Goal: Task Accomplishment & Management: Use online tool/utility

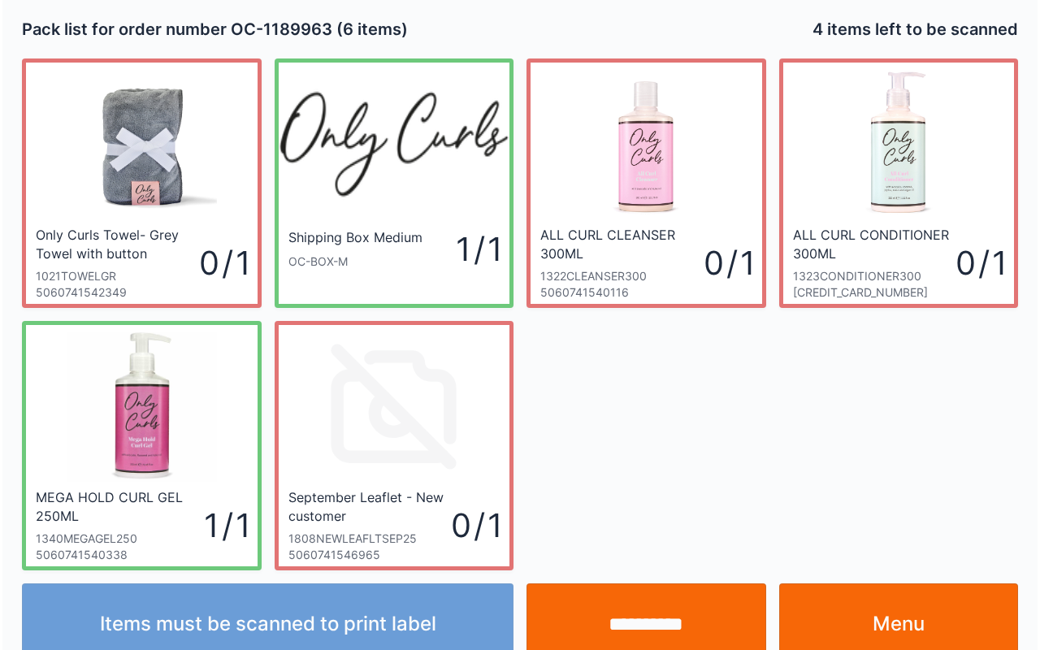
scroll to position [29, 0]
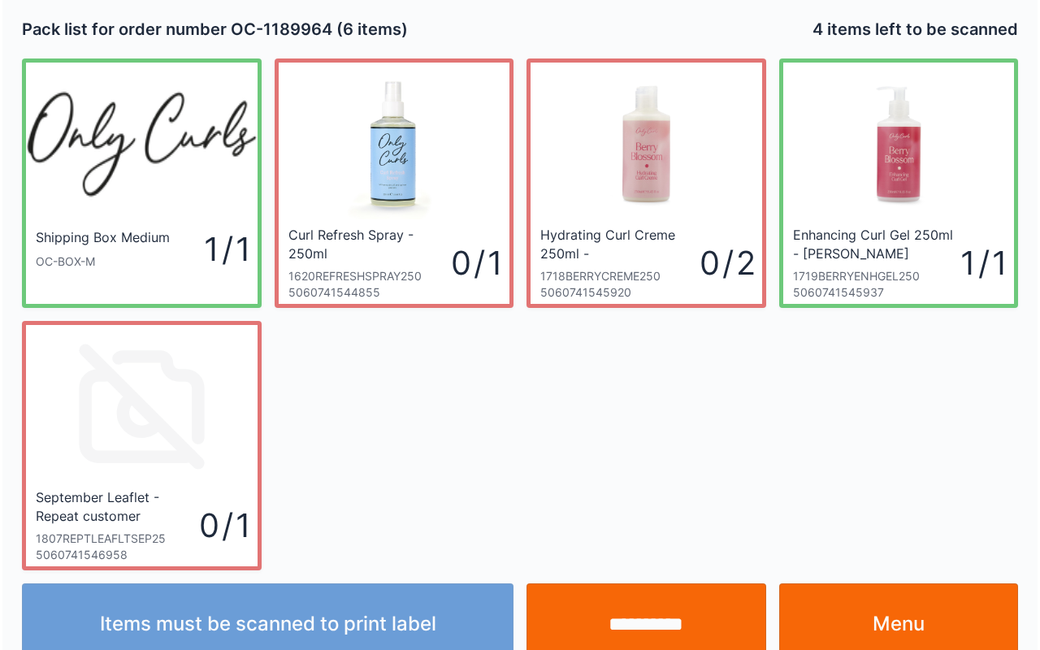
scroll to position [29, 0]
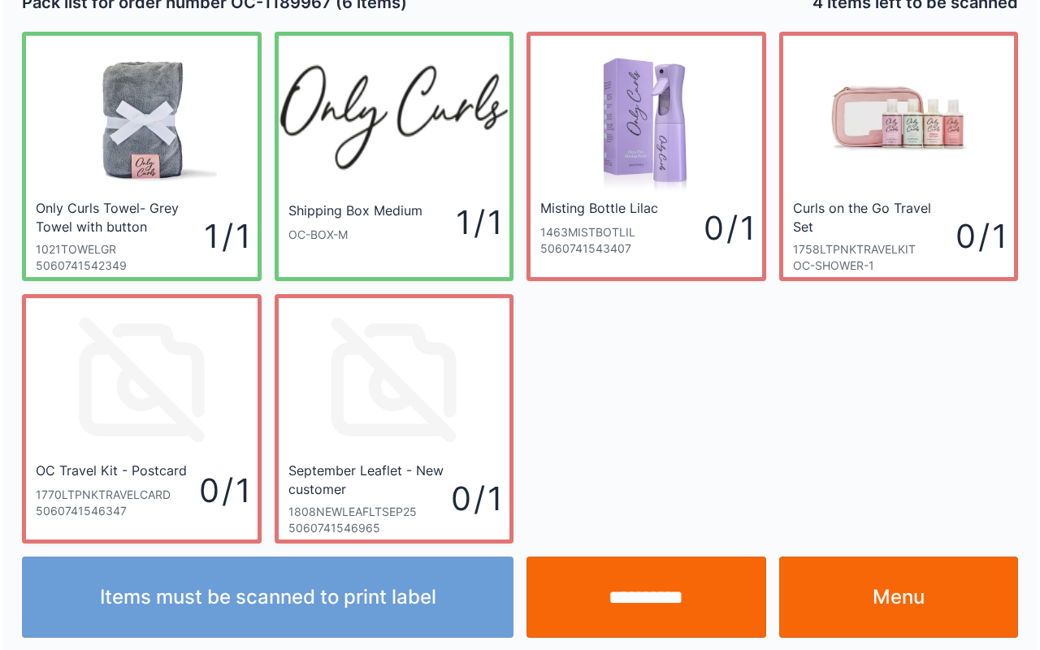
scroll to position [29, 0]
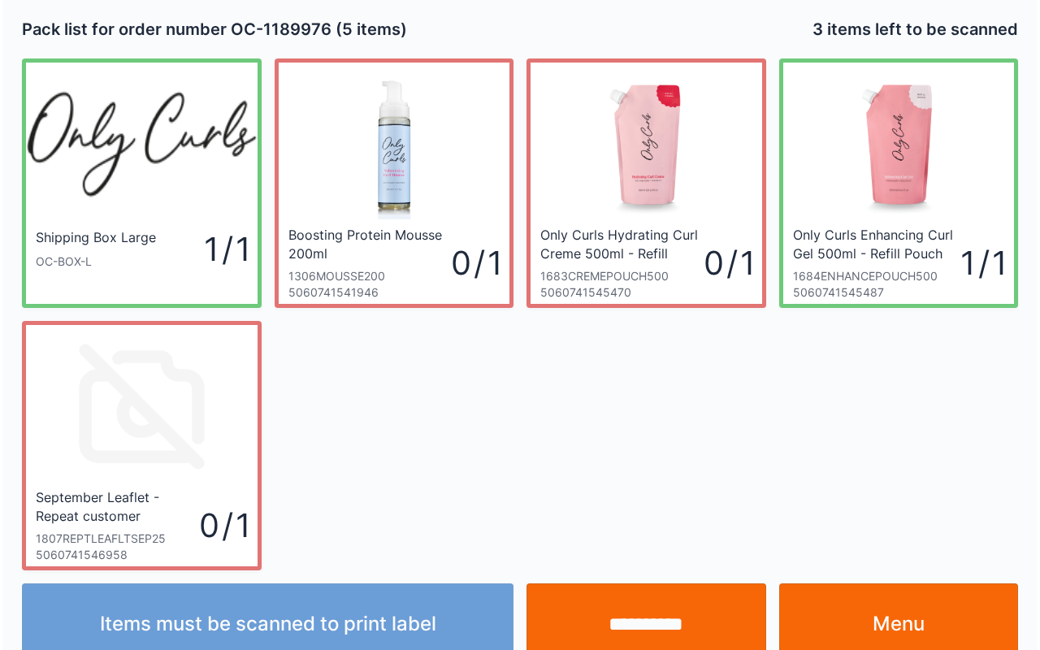
scroll to position [29, 0]
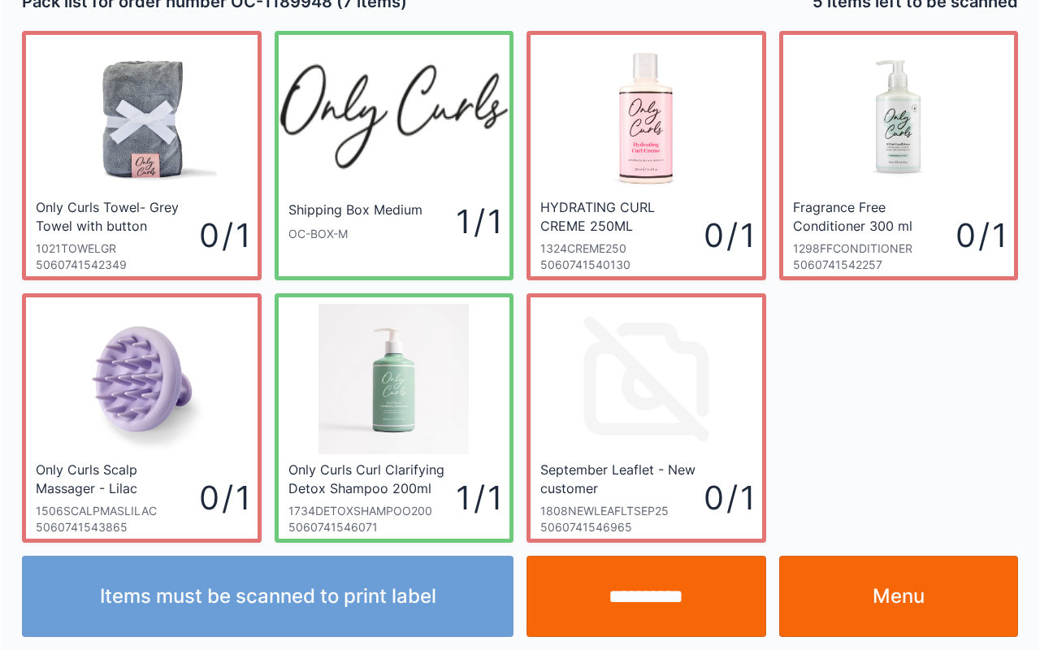
scroll to position [29, 0]
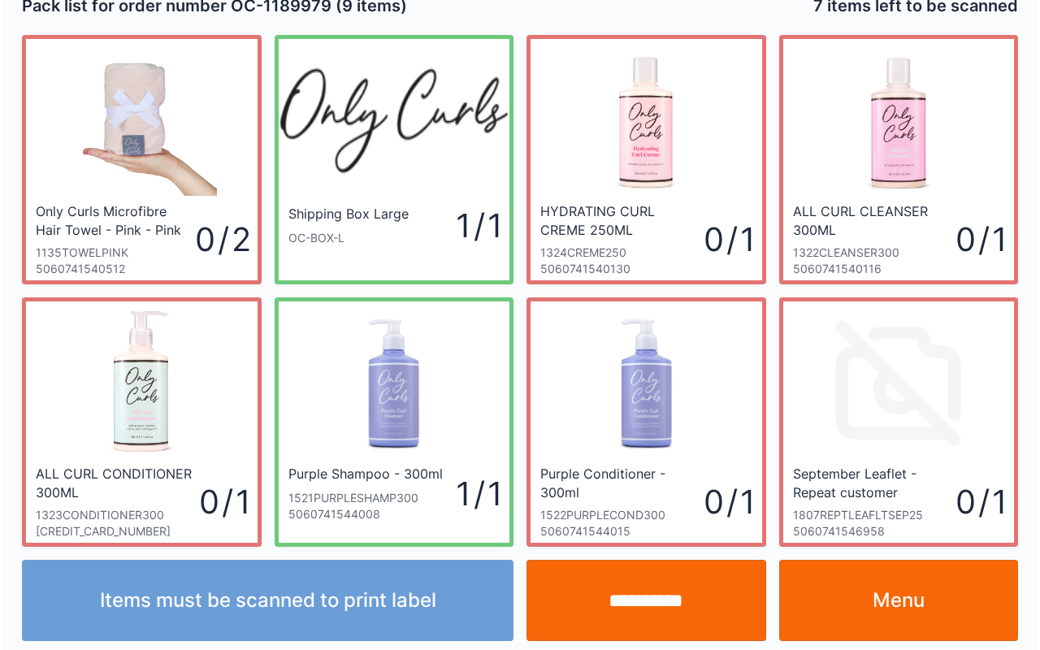
scroll to position [29, 0]
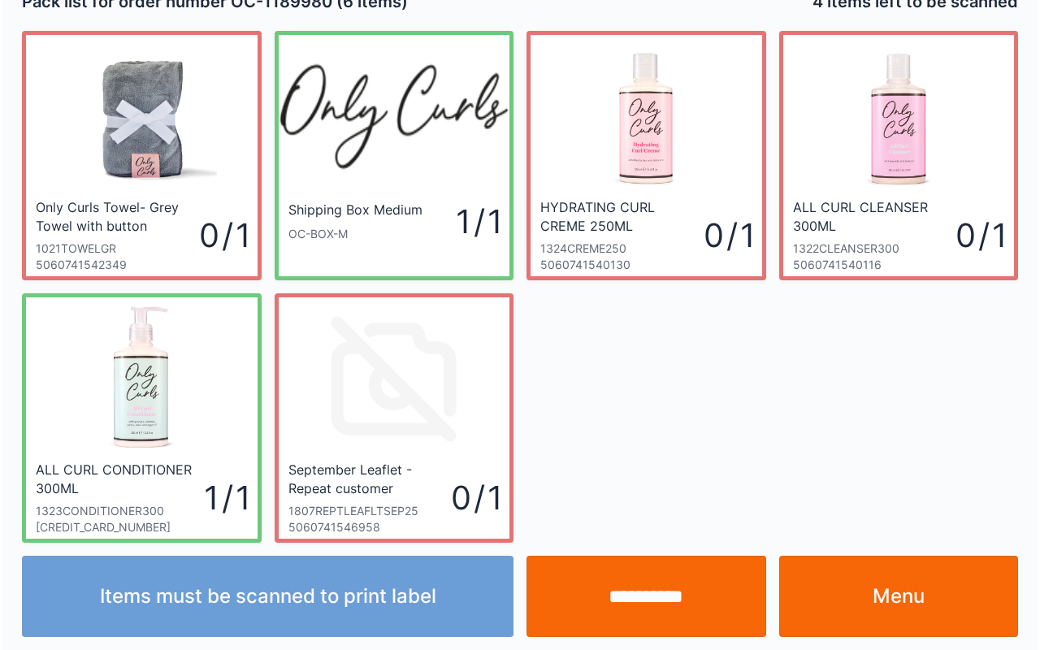
scroll to position [29, 0]
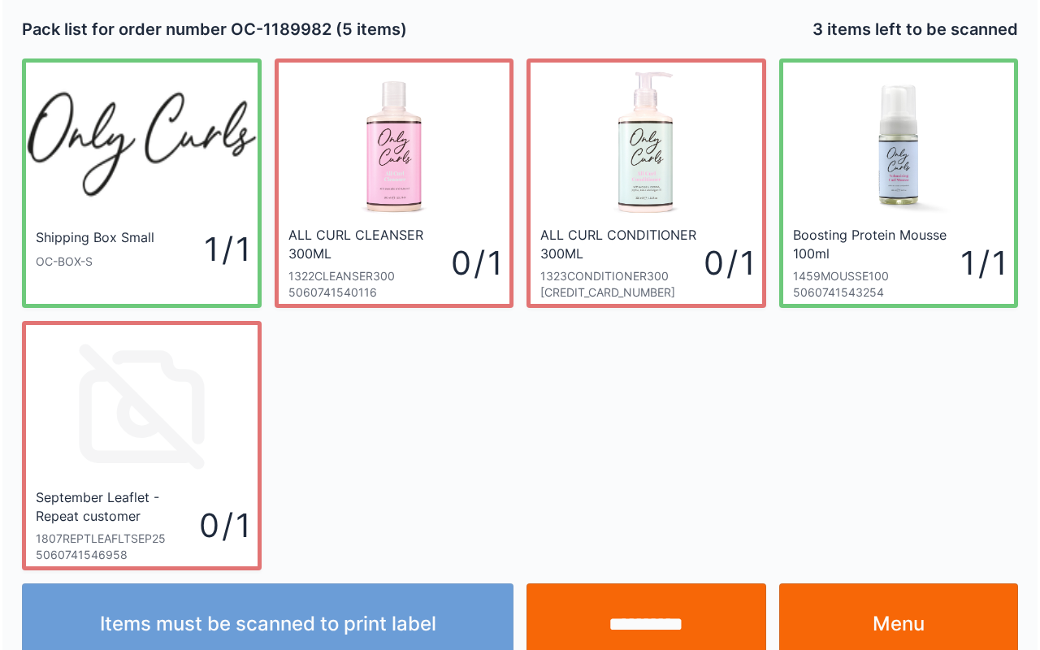
scroll to position [29, 0]
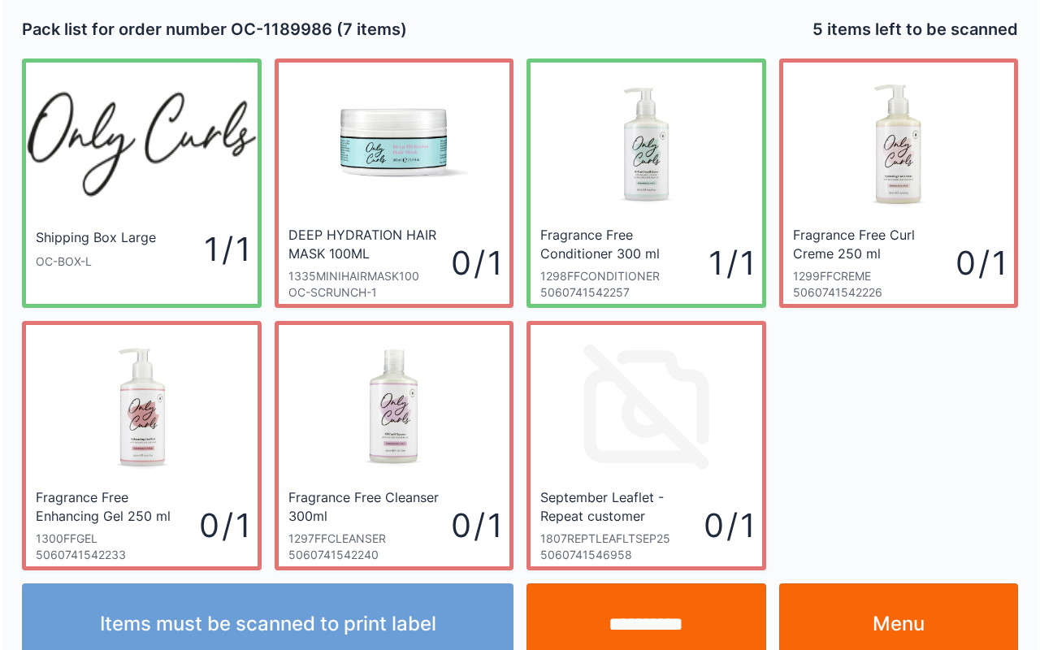
scroll to position [29, 0]
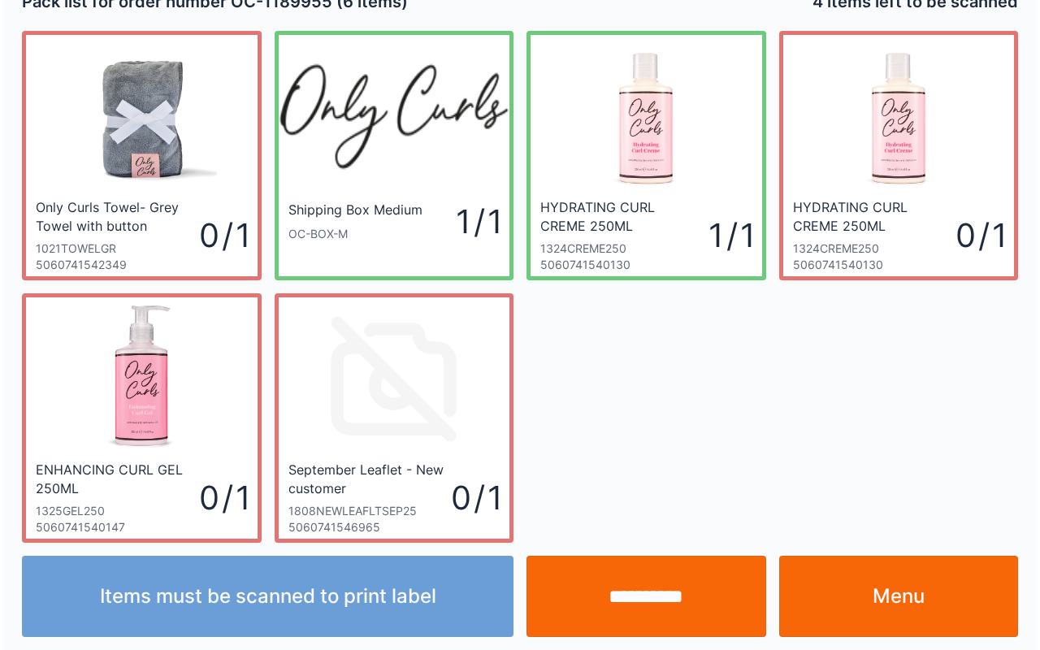
scroll to position [29, 0]
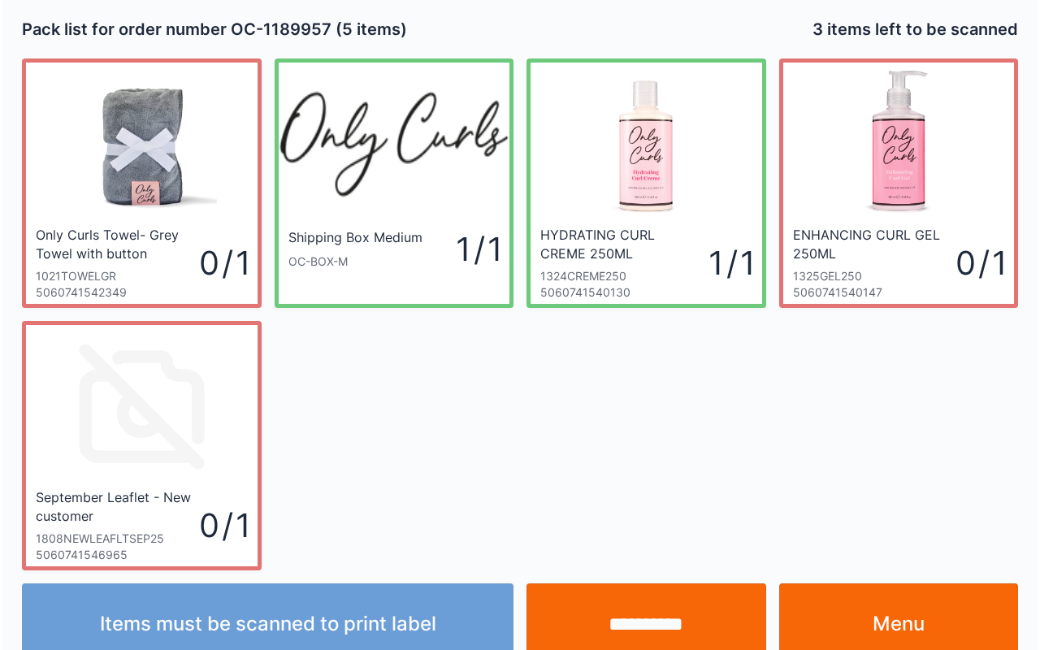
scroll to position [29, 0]
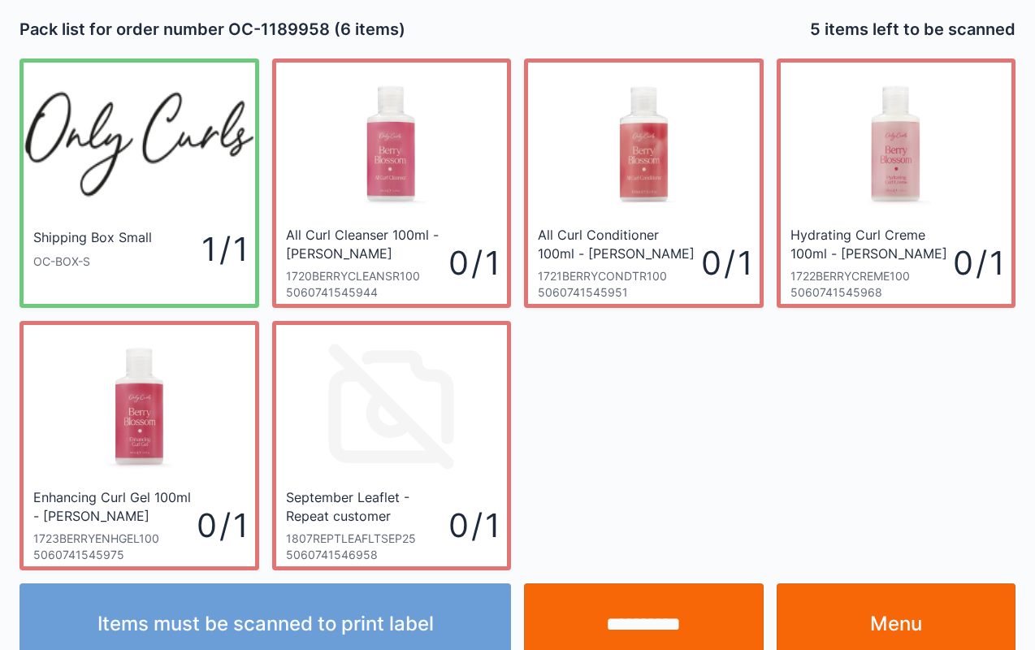
click at [609, 634] on input "**********" at bounding box center [644, 624] width 240 height 81
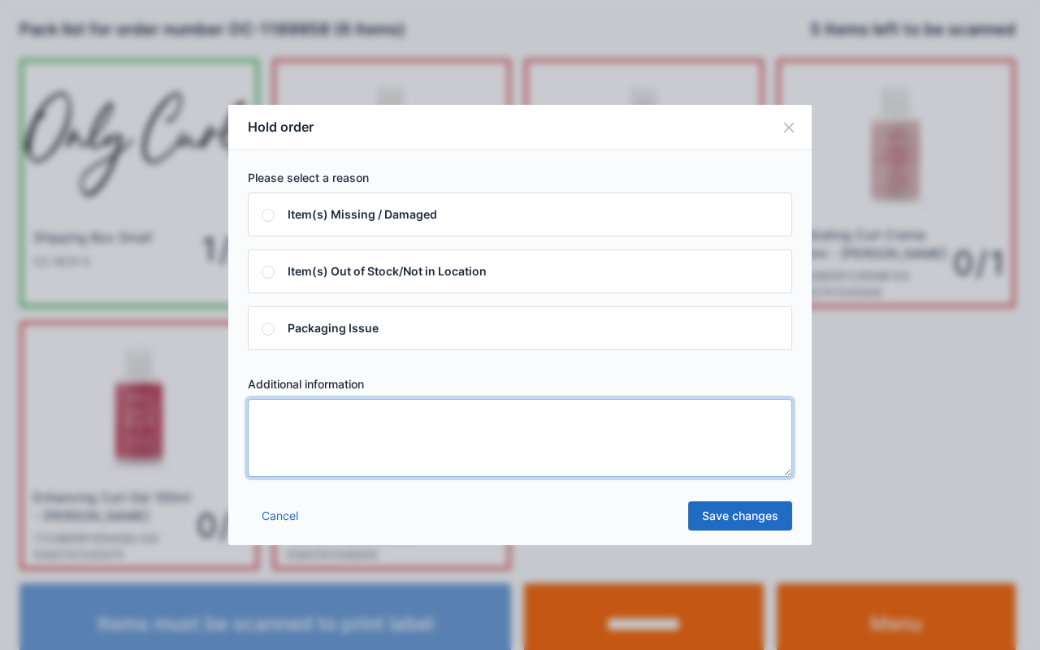
click at [675, 421] on textarea at bounding box center [520, 438] width 545 height 78
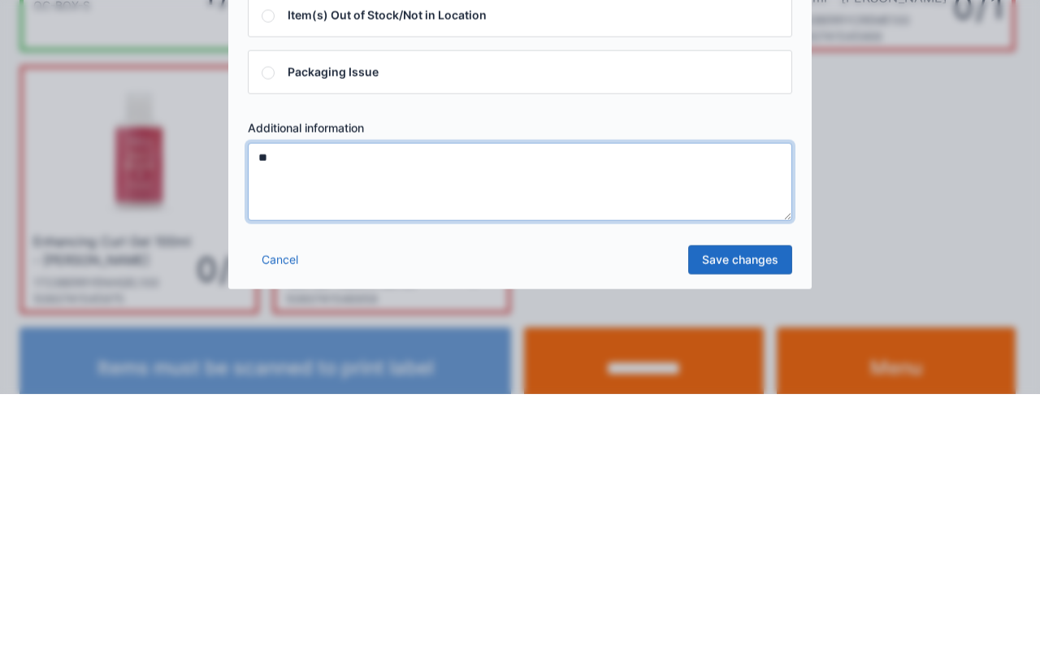
type textarea "**"
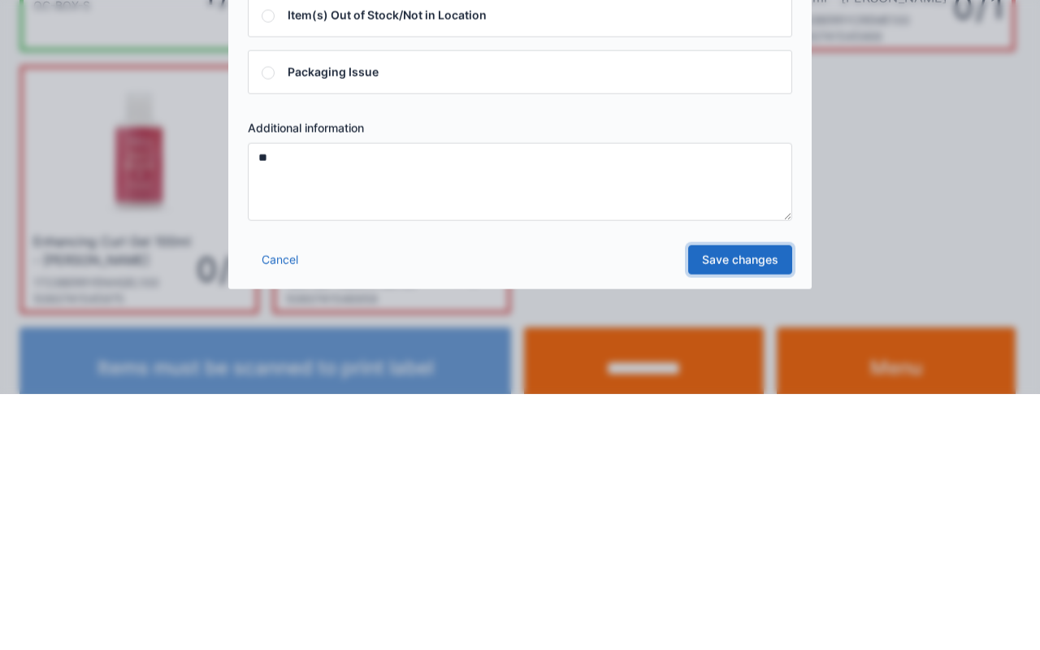
click at [746, 517] on link "Save changes" at bounding box center [740, 515] width 104 height 29
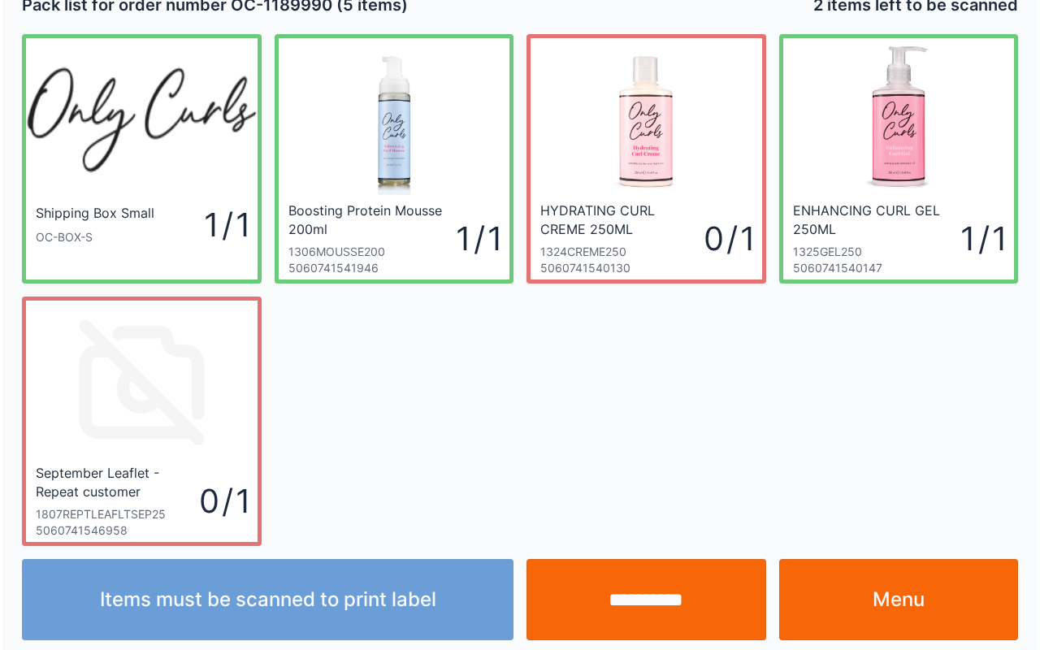
scroll to position [29, 0]
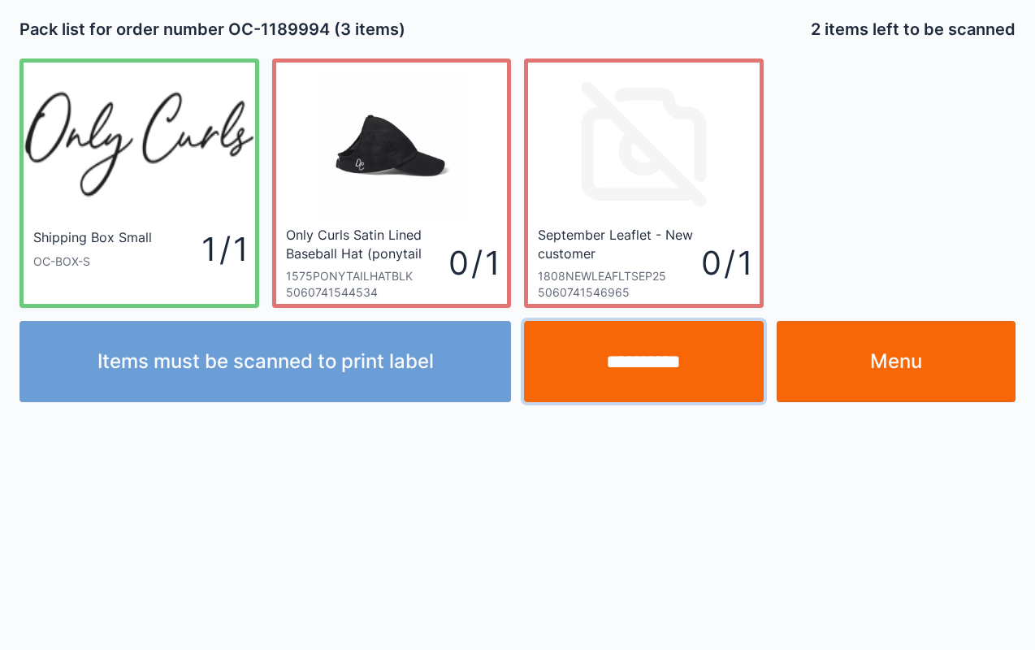
click at [672, 369] on input "**********" at bounding box center [644, 361] width 240 height 81
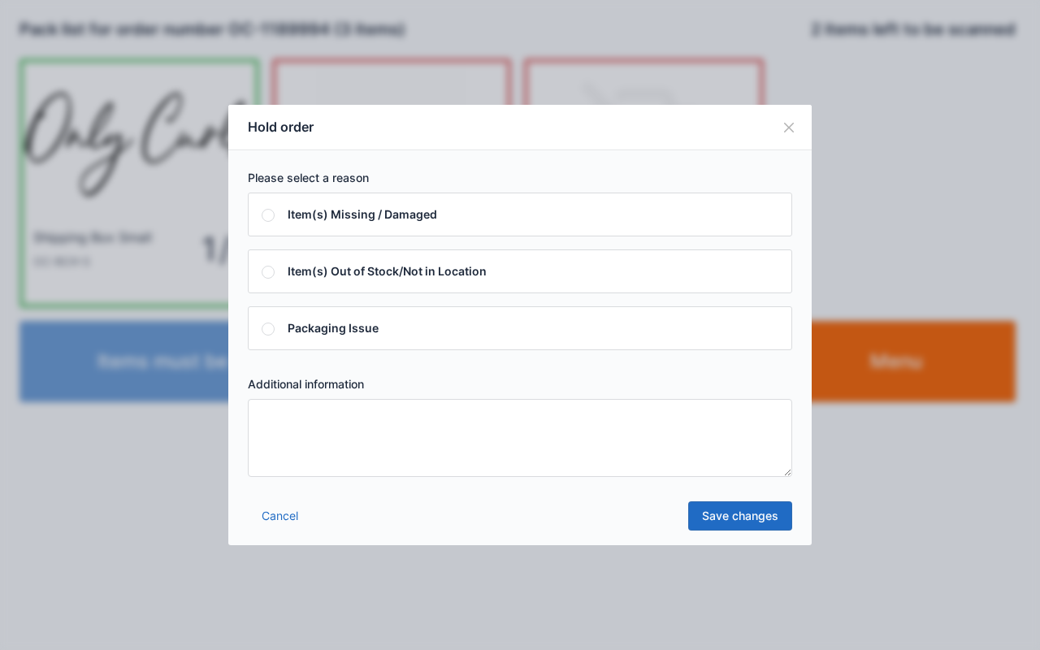
click at [573, 444] on textarea at bounding box center [520, 438] width 545 height 78
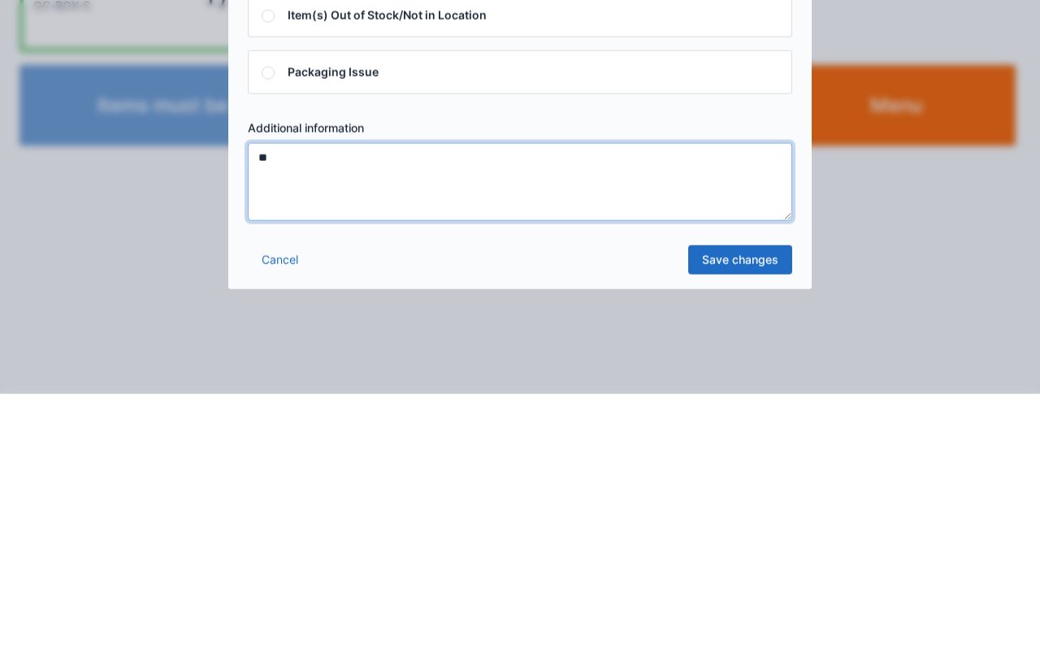
type textarea "**"
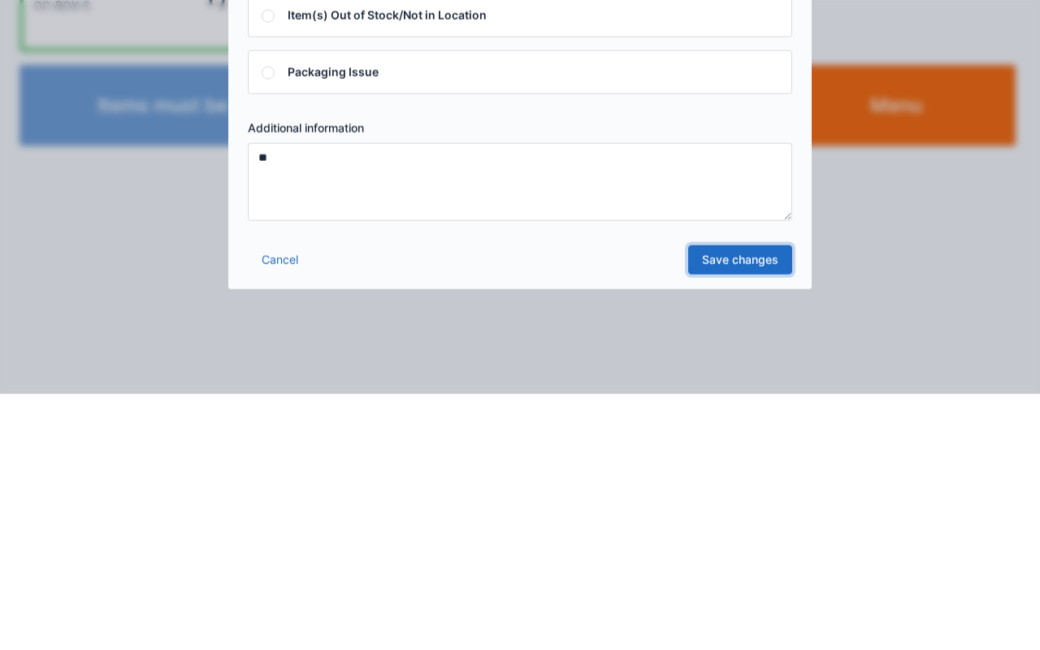
click at [749, 512] on link "Save changes" at bounding box center [740, 515] width 104 height 29
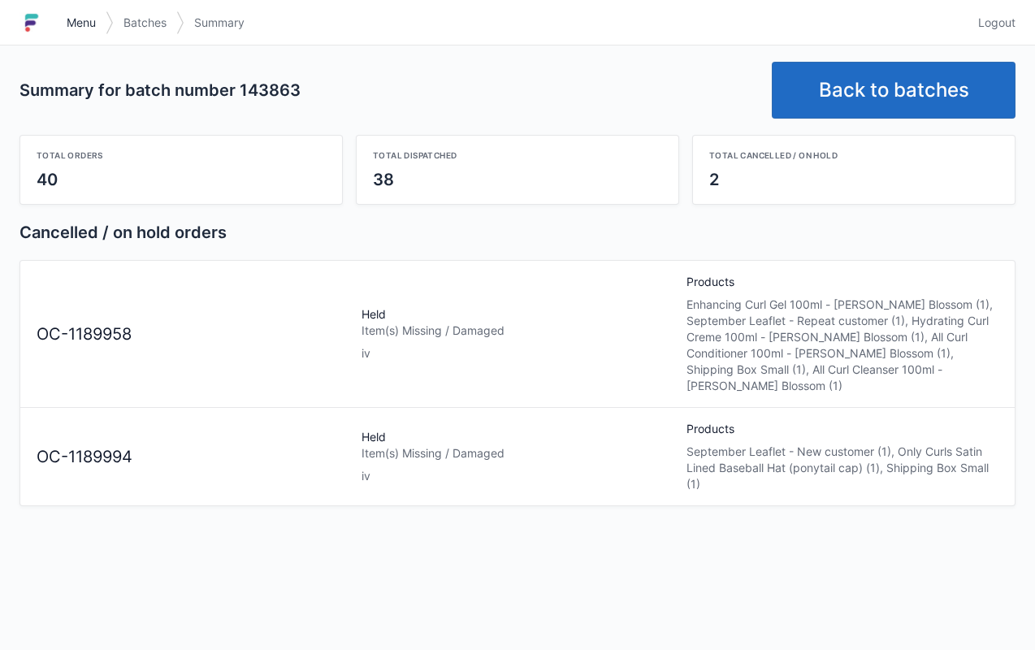
click at [93, 19] on span "Menu" at bounding box center [81, 23] width 29 height 16
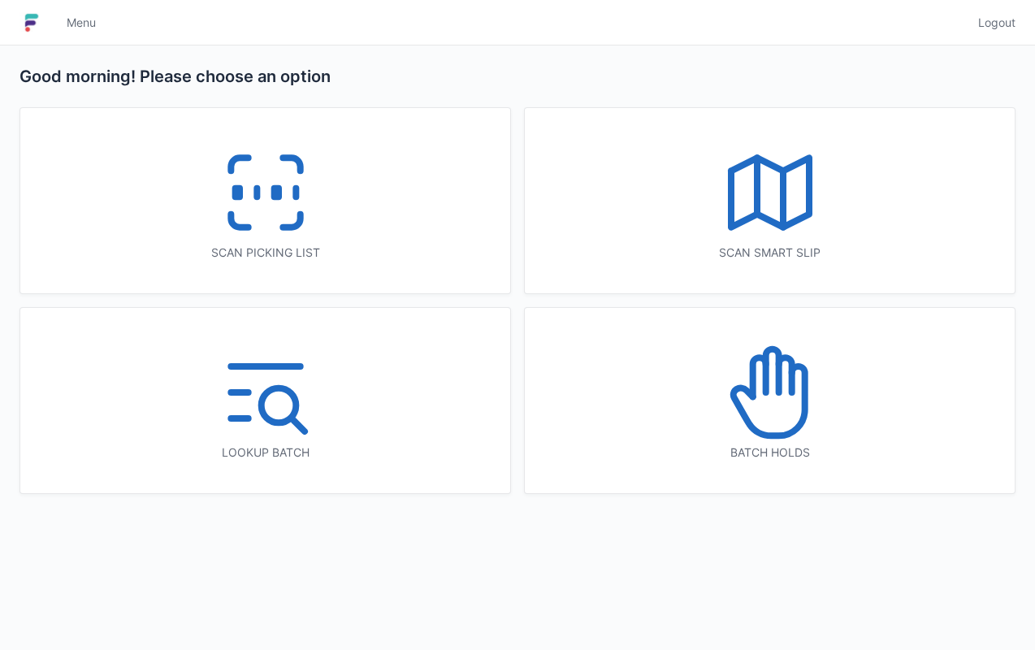
click at [761, 393] on icon at bounding box center [770, 393] width 104 height 104
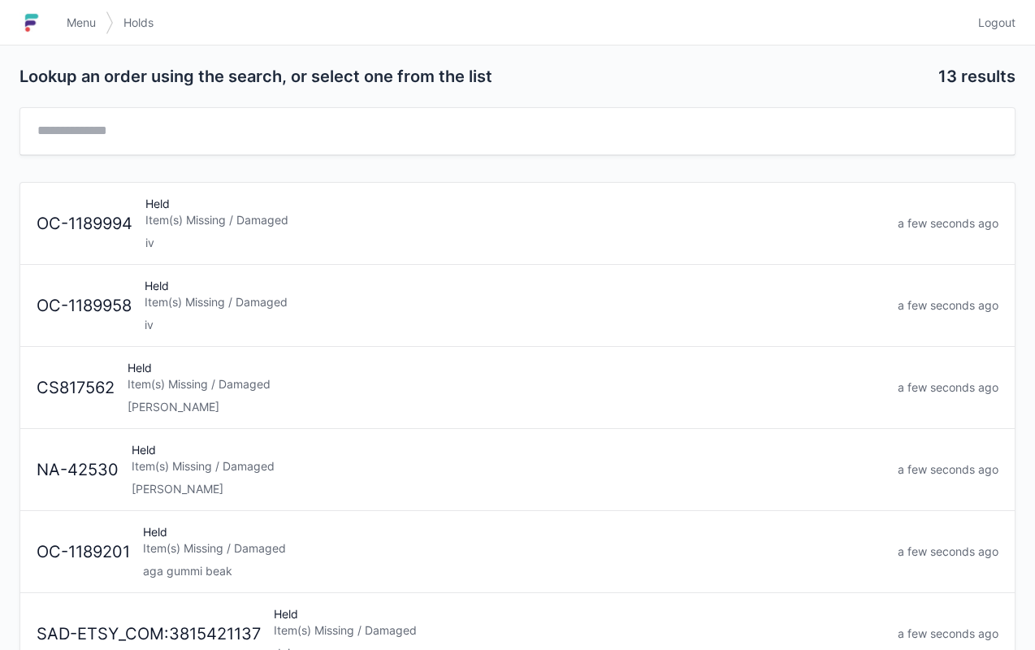
click at [337, 291] on div "Held Item(s) Missing / Damaged iv" at bounding box center [514, 305] width 753 height 55
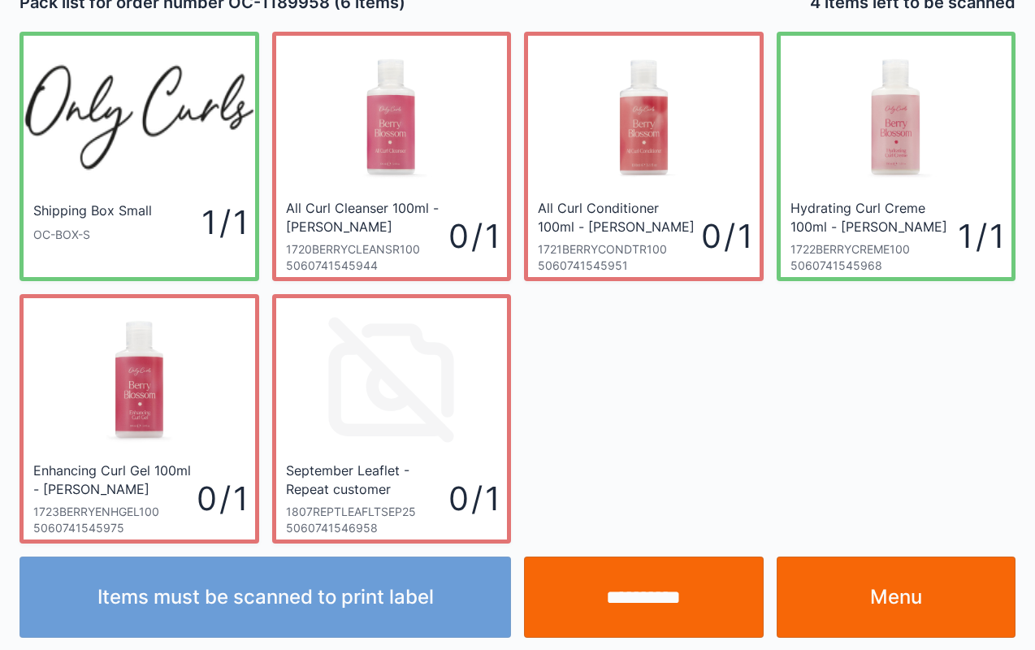
scroll to position [29, 0]
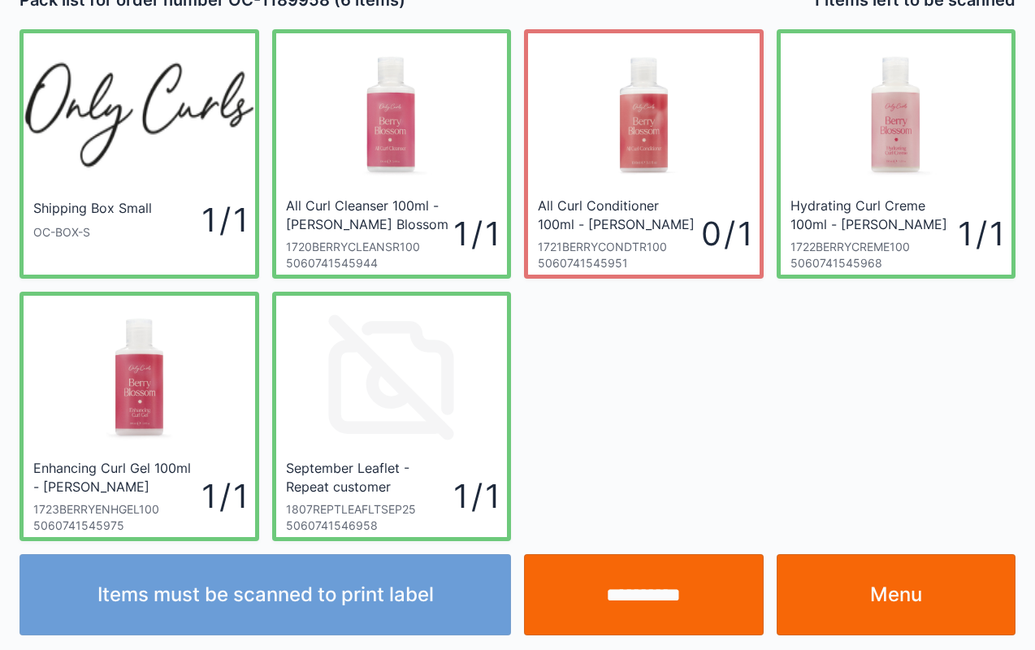
click at [883, 595] on link "Menu" at bounding box center [897, 594] width 240 height 81
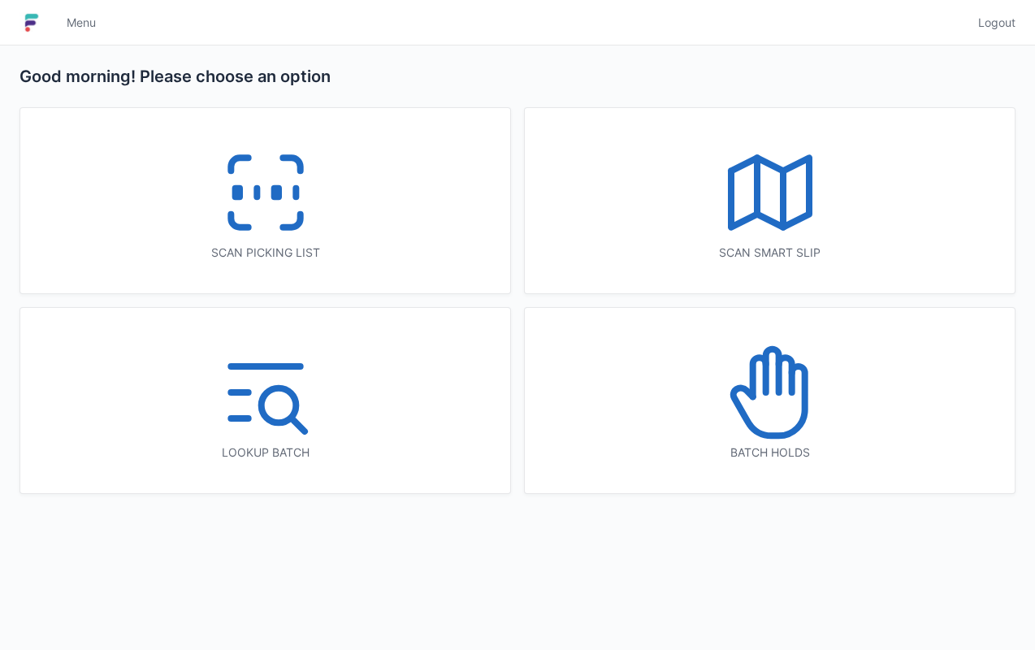
click at [805, 393] on icon at bounding box center [769, 401] width 72 height 69
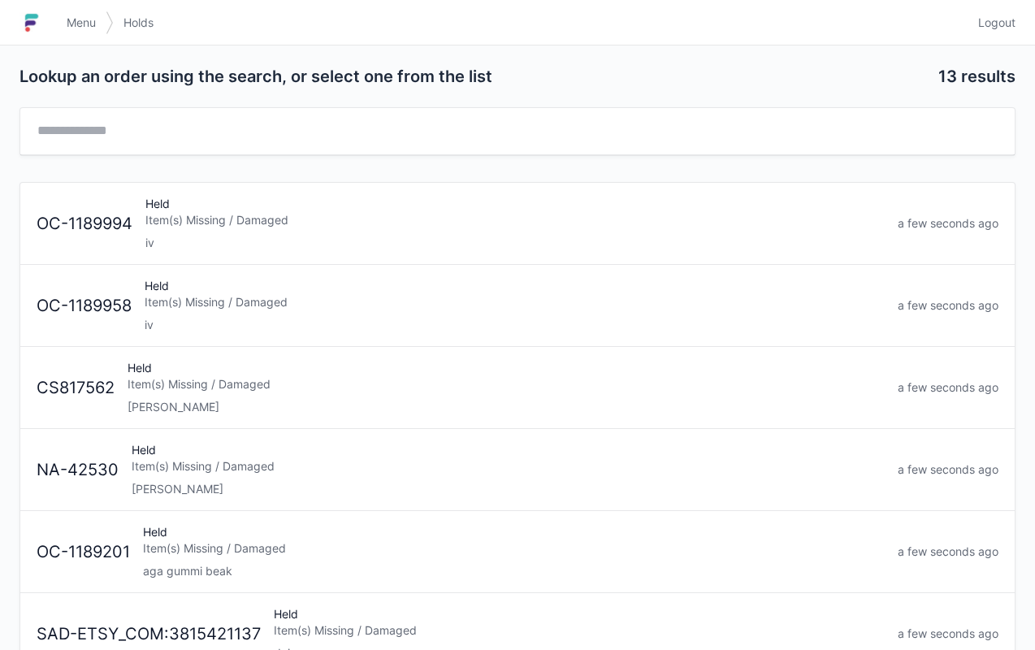
click at [289, 217] on div "Item(s) Missing / Damaged" at bounding box center [515, 220] width 740 height 16
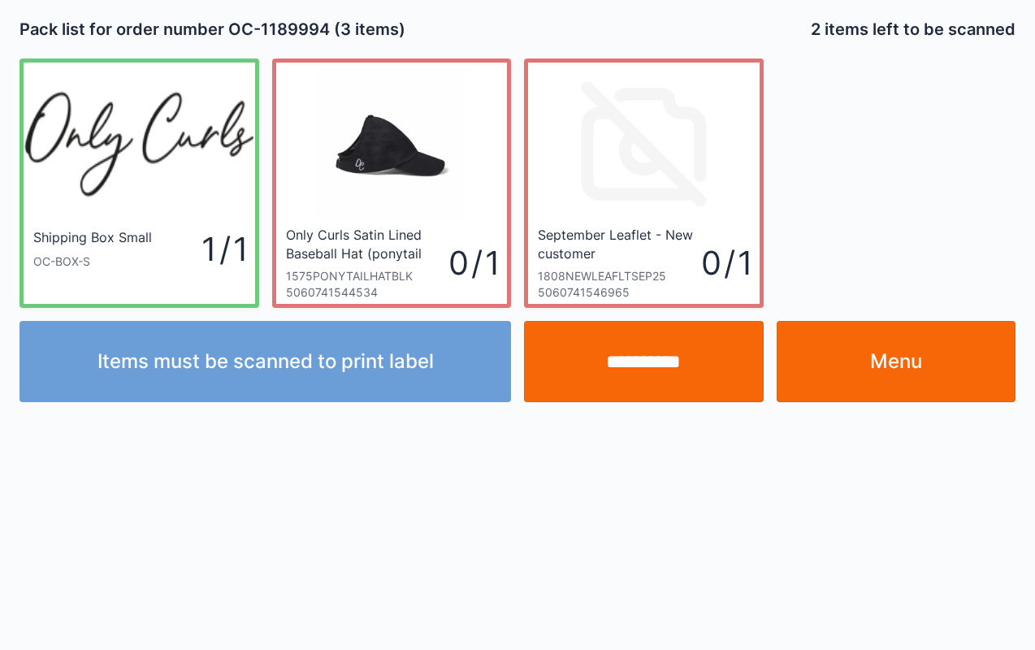
click at [978, 369] on link "Menu" at bounding box center [897, 361] width 240 height 81
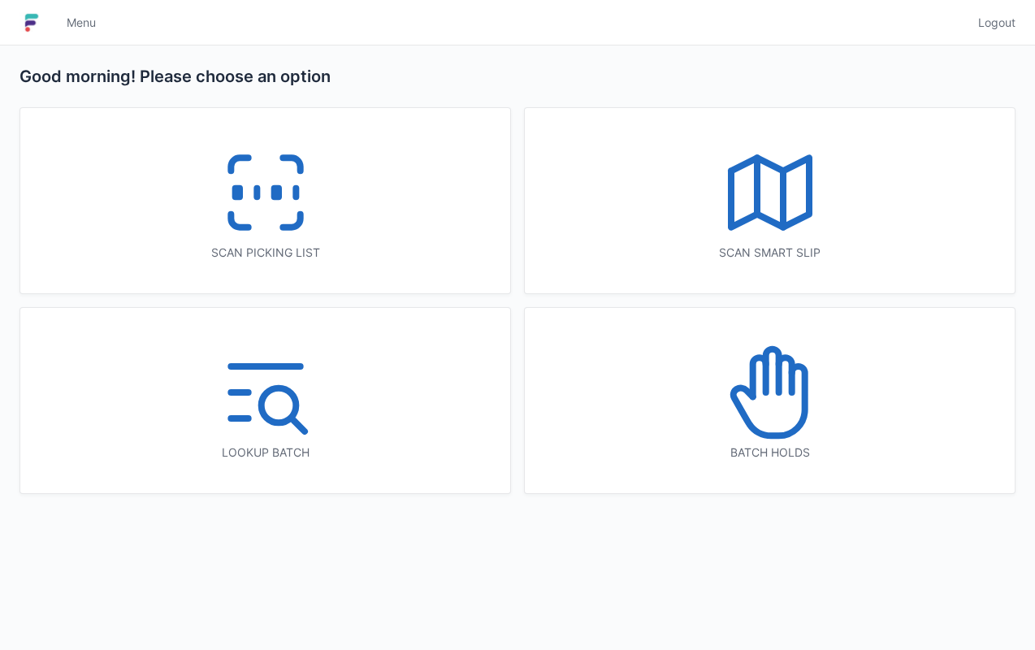
click at [303, 190] on icon at bounding box center [266, 193] width 104 height 104
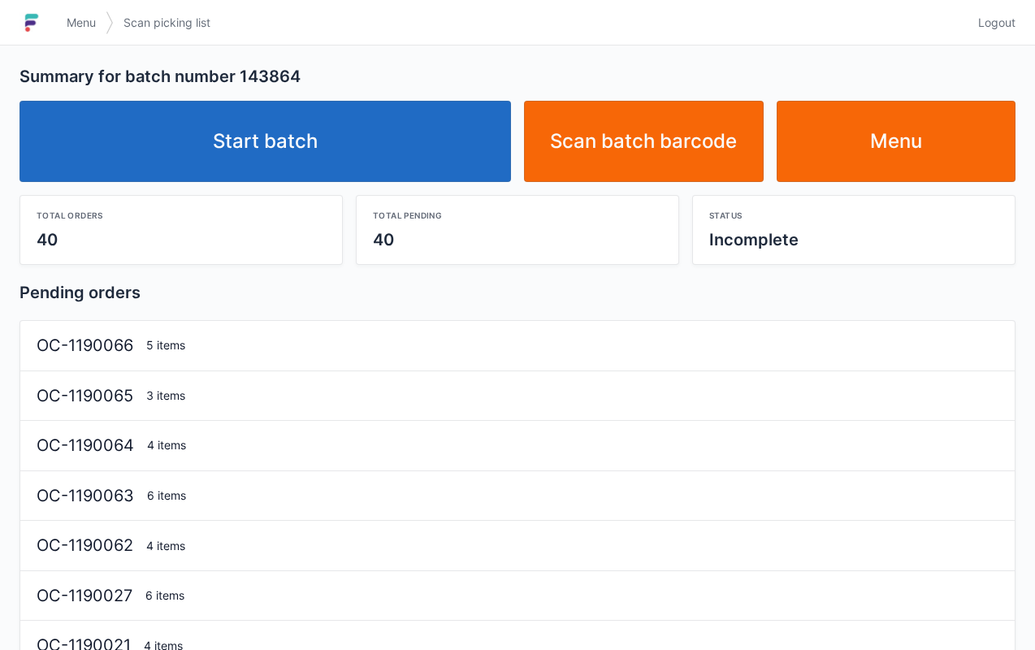
click at [284, 128] on link "Start batch" at bounding box center [266, 141] width 492 height 81
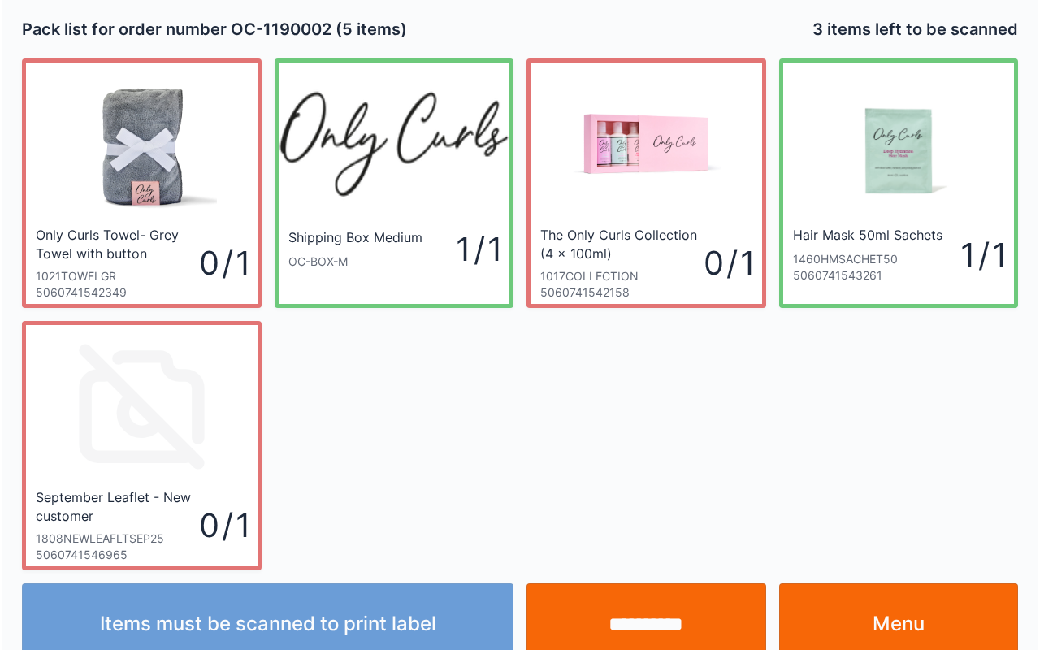
scroll to position [29, 0]
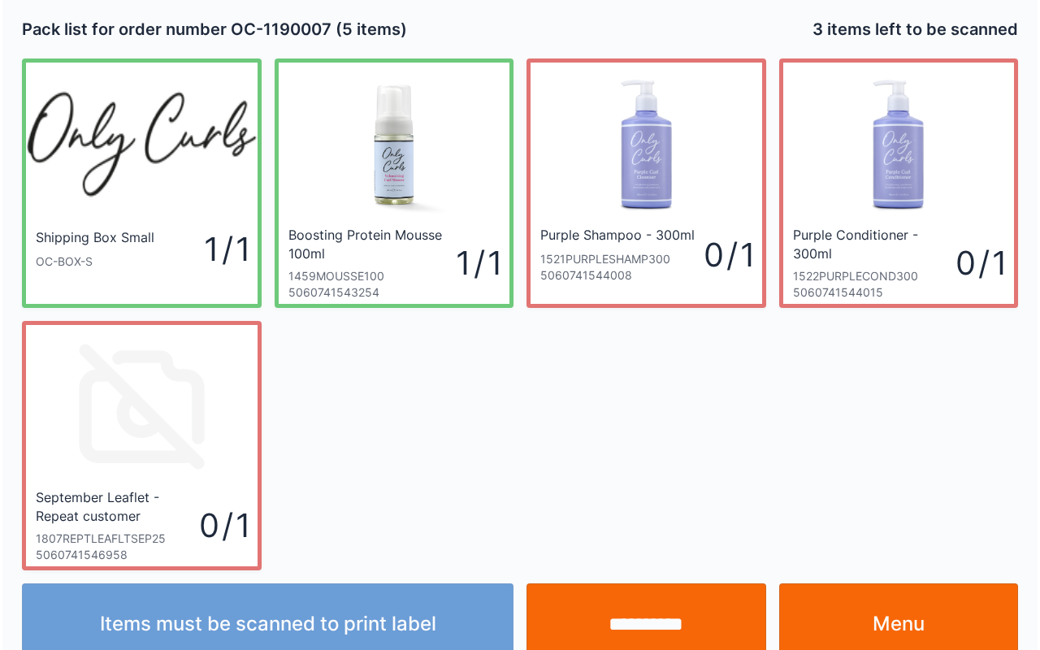
scroll to position [29, 0]
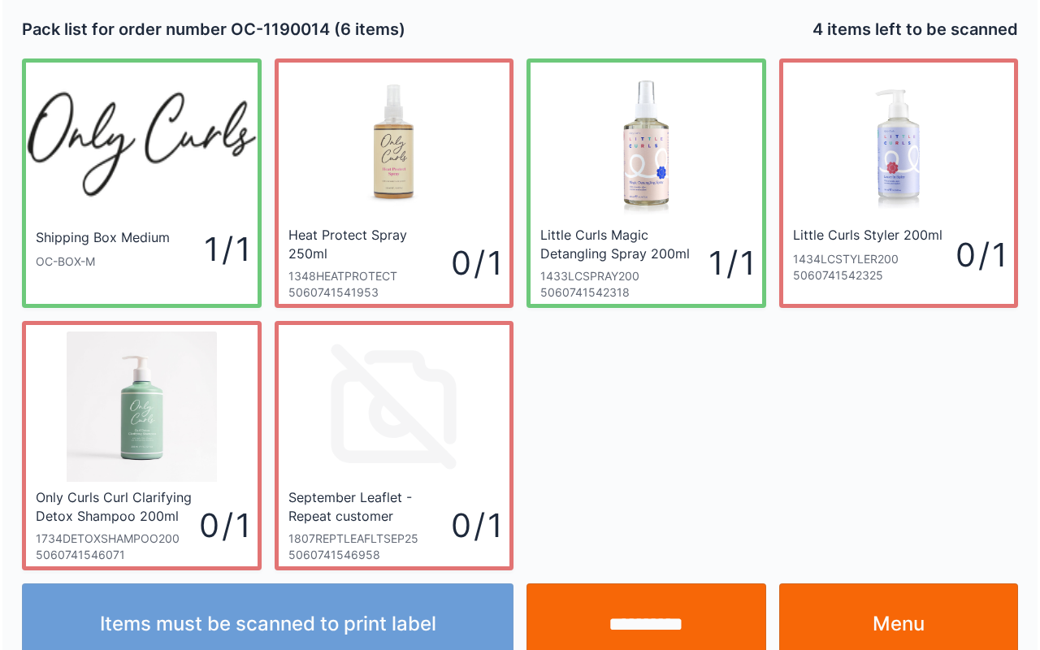
scroll to position [29, 0]
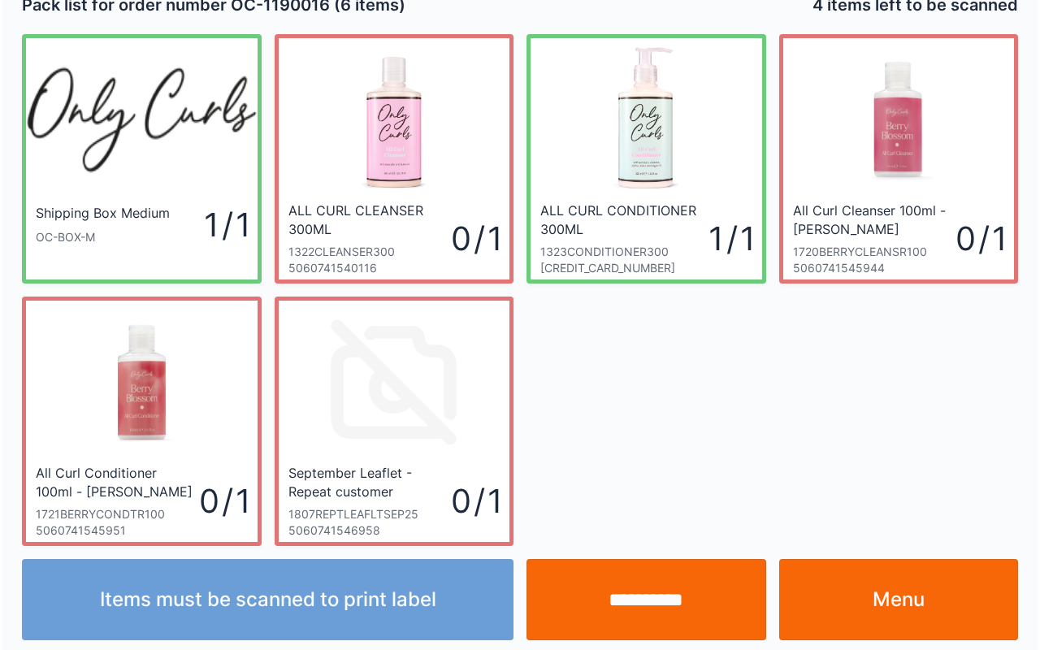
scroll to position [29, 0]
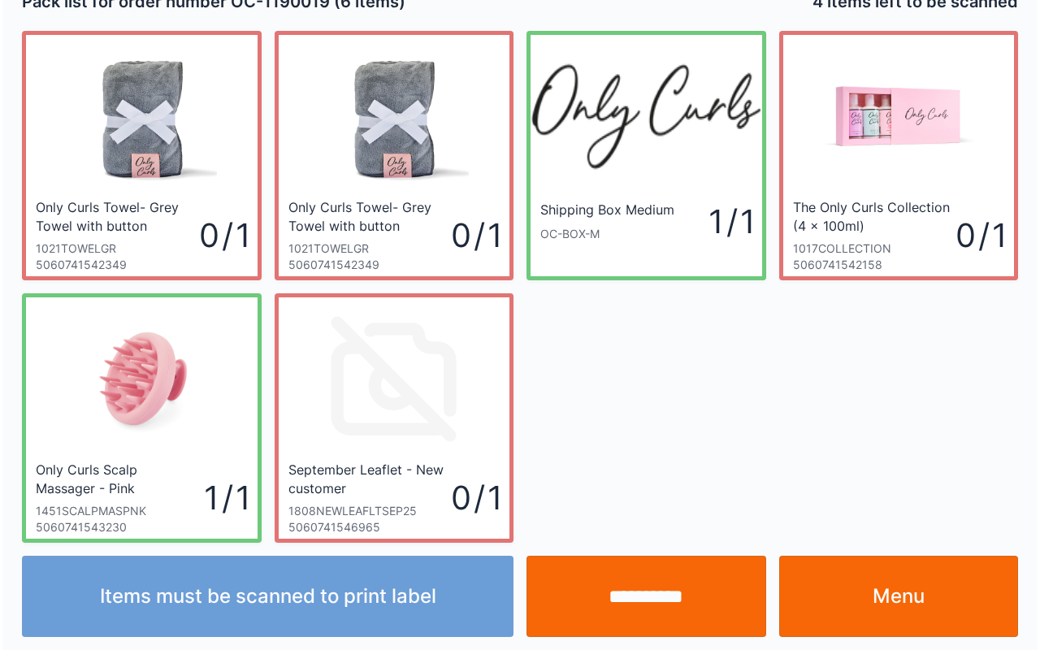
scroll to position [29, 0]
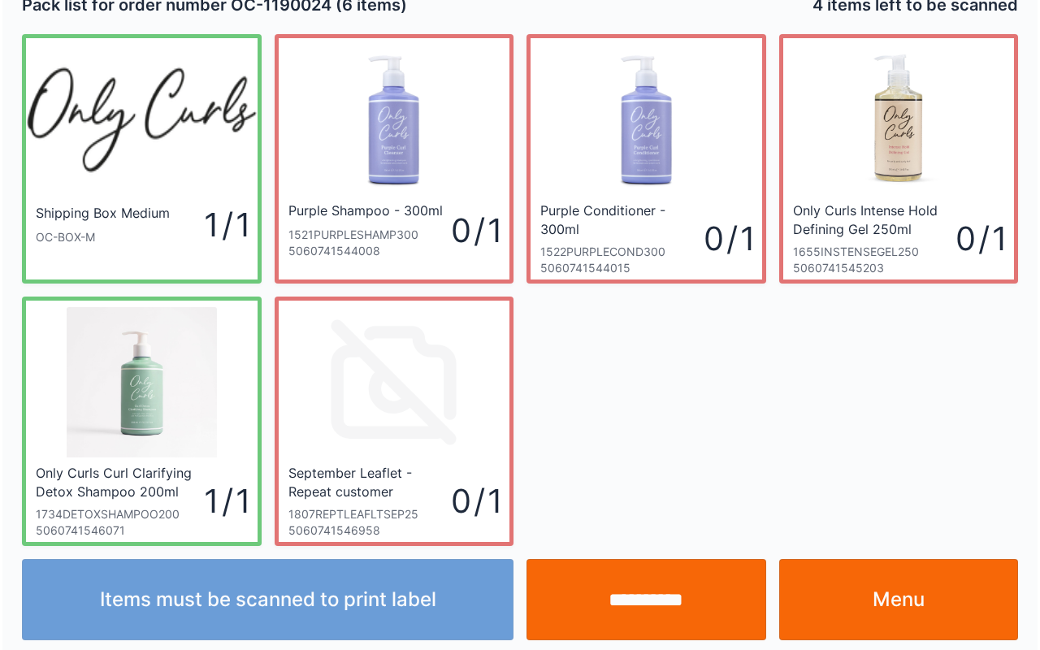
scroll to position [29, 0]
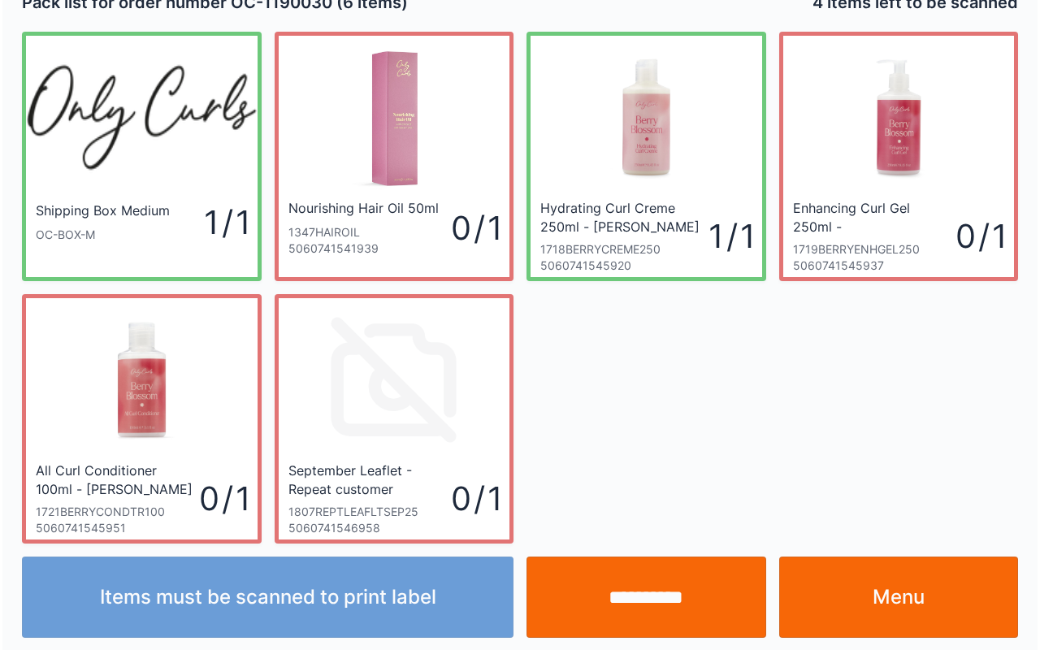
scroll to position [29, 0]
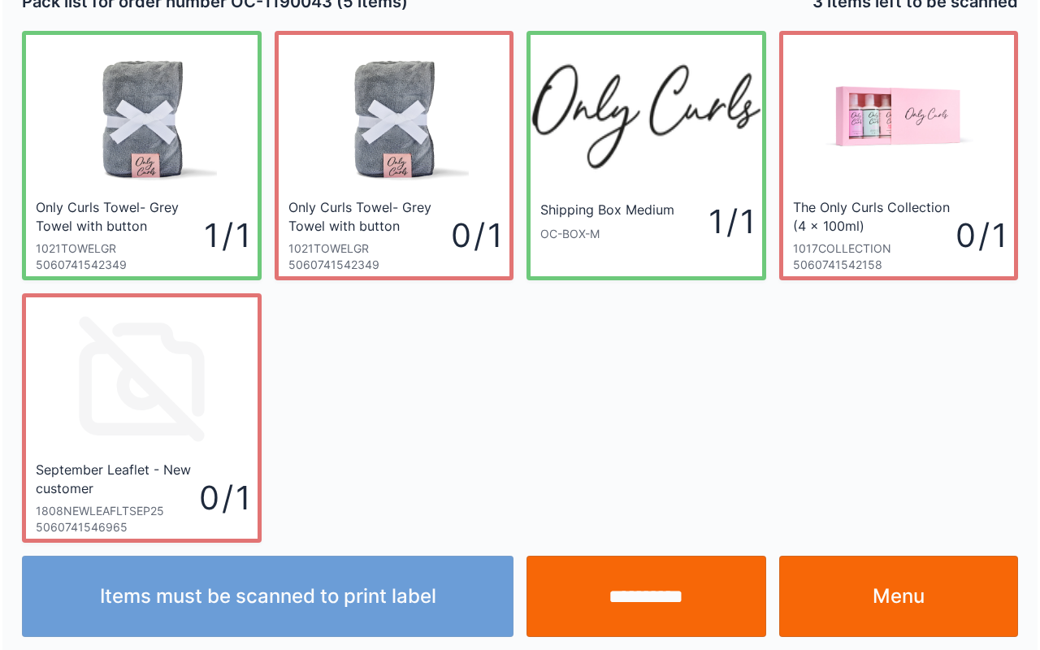
scroll to position [29, 0]
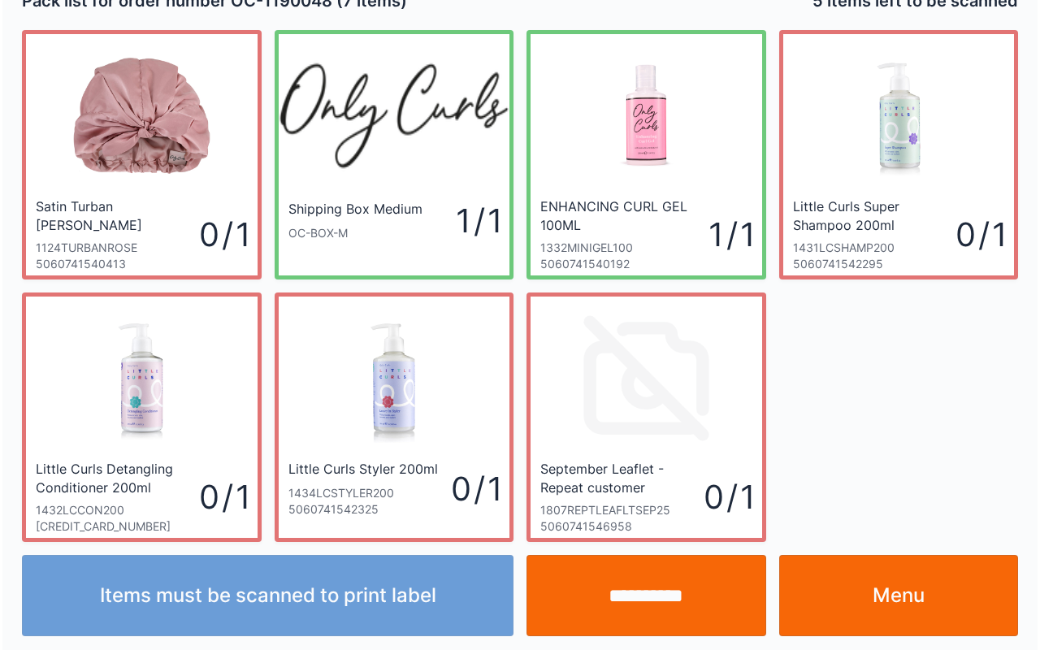
scroll to position [29, 0]
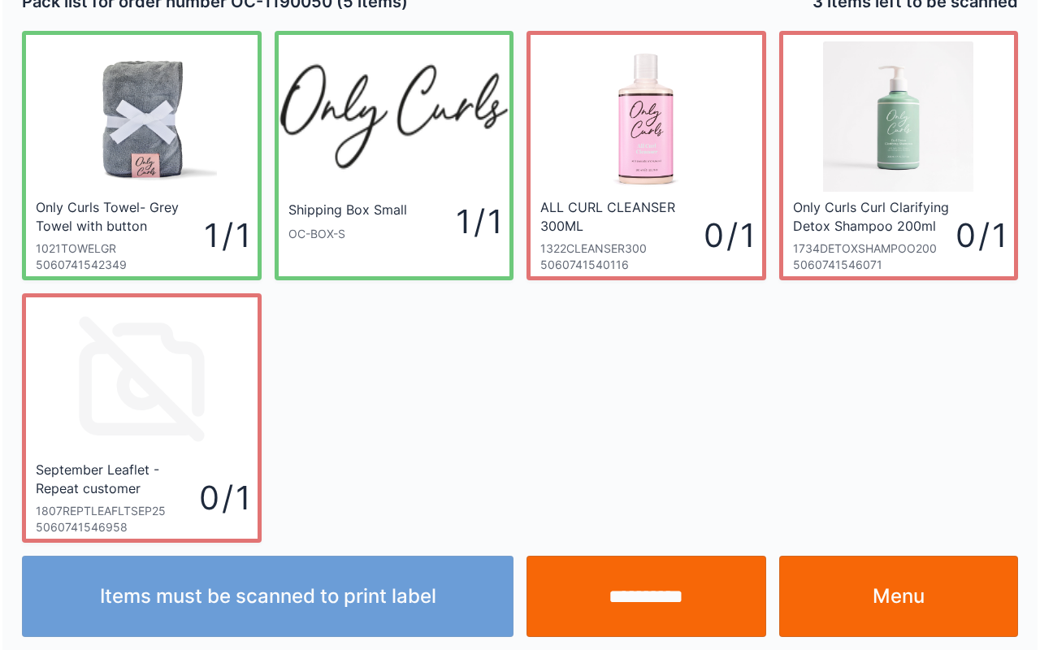
scroll to position [29, 0]
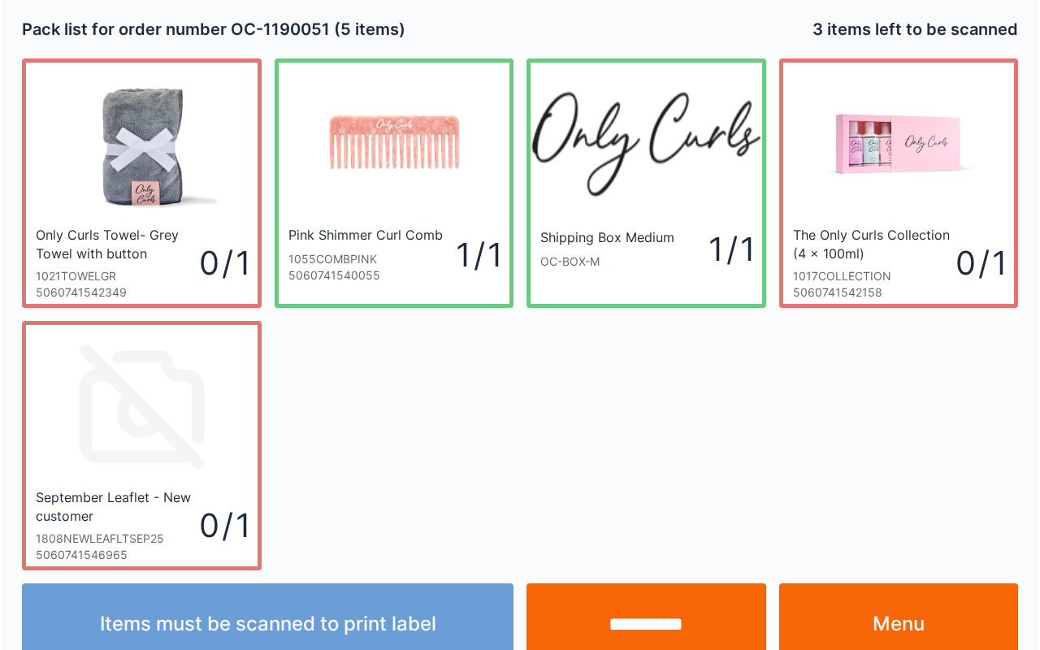
scroll to position [29, 0]
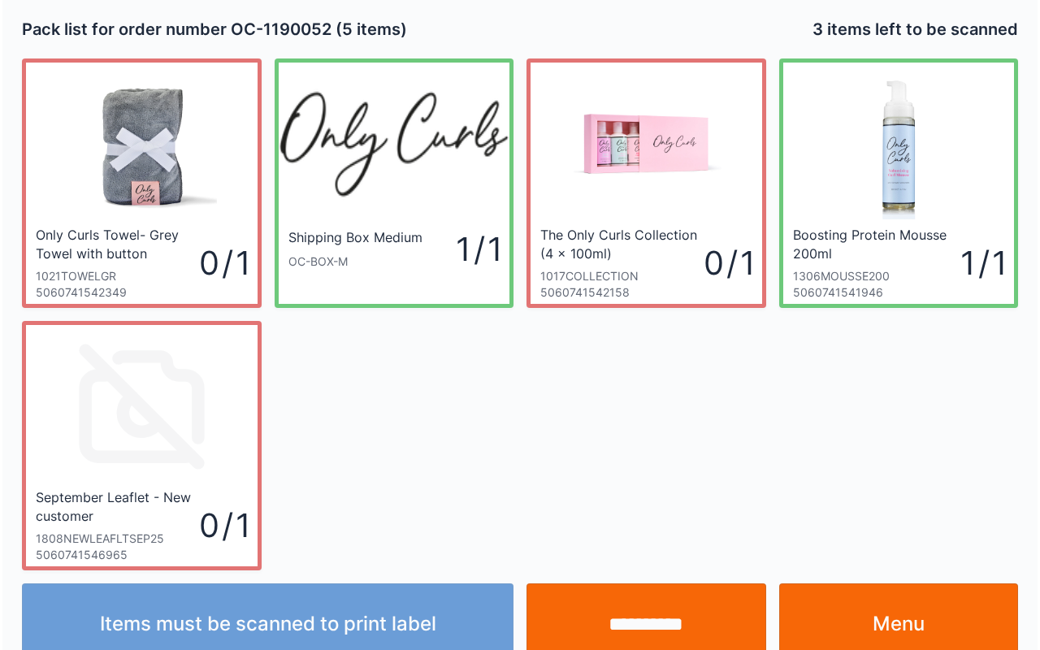
scroll to position [29, 0]
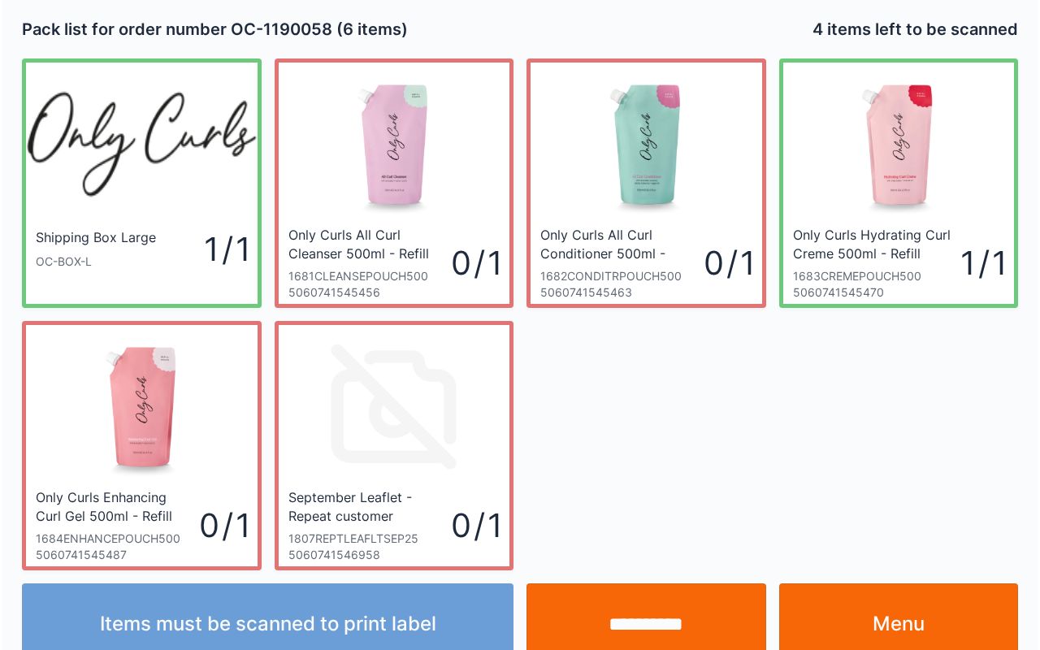
scroll to position [29, 0]
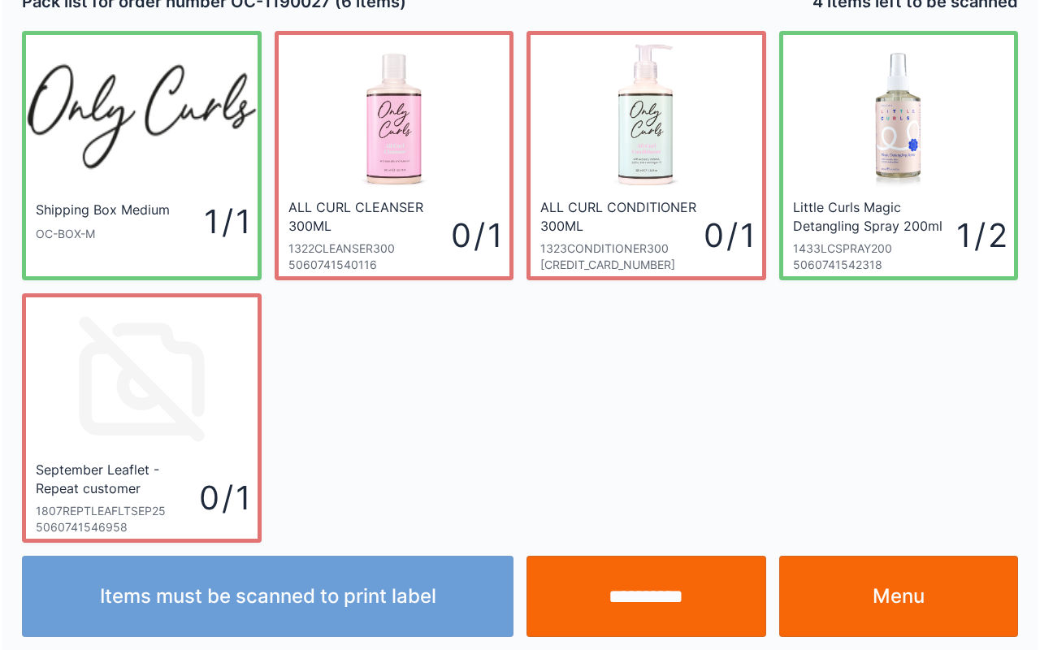
scroll to position [29, 0]
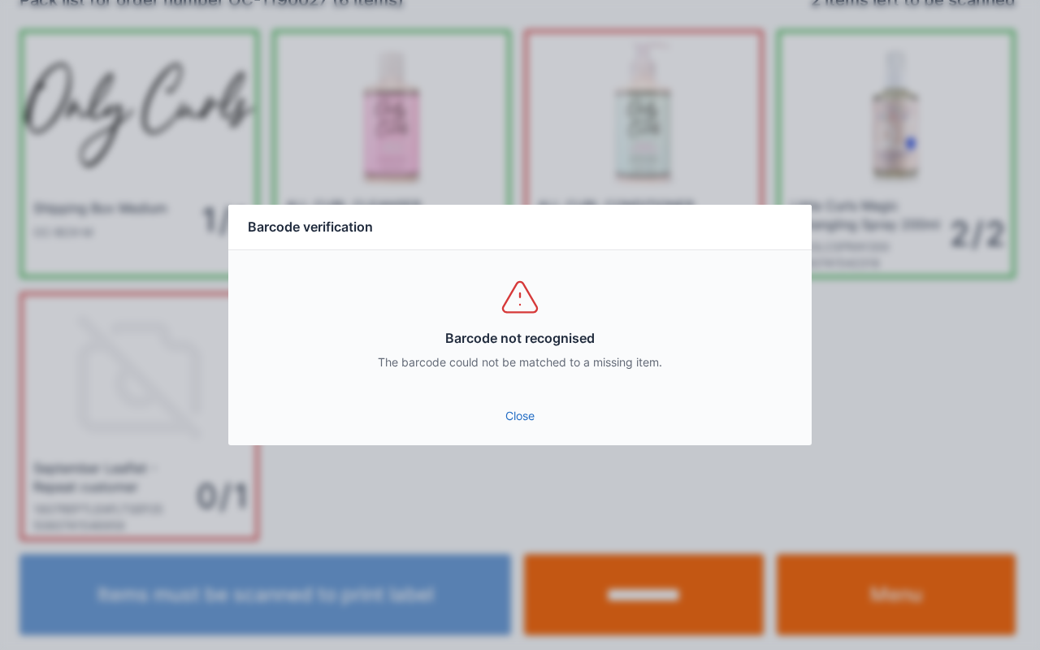
click at [541, 414] on link "Close" at bounding box center [520, 415] width 558 height 29
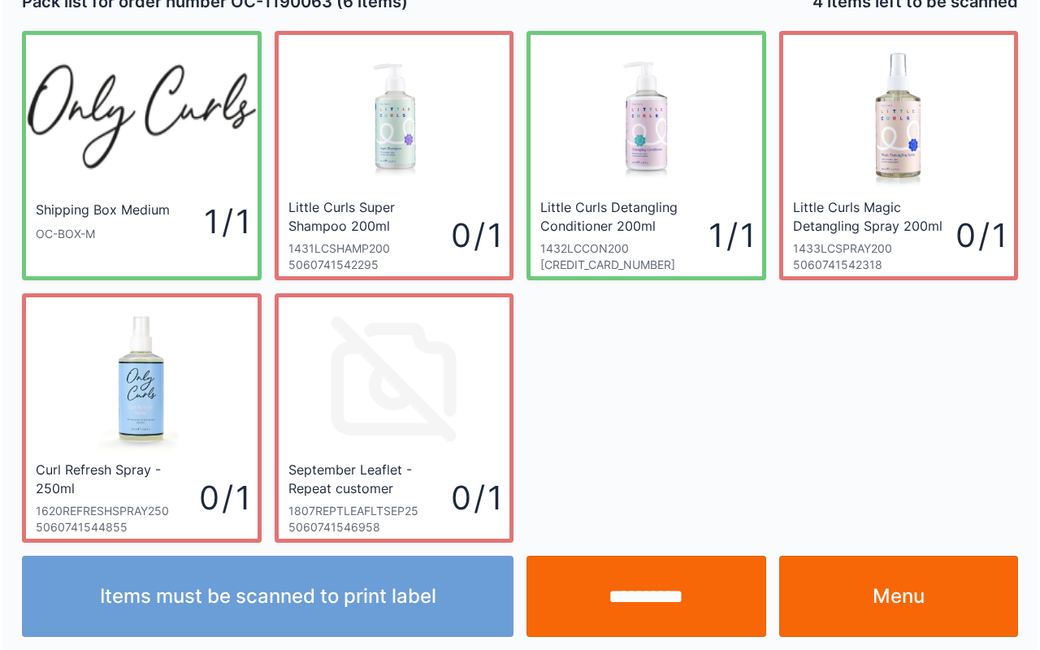
scroll to position [29, 0]
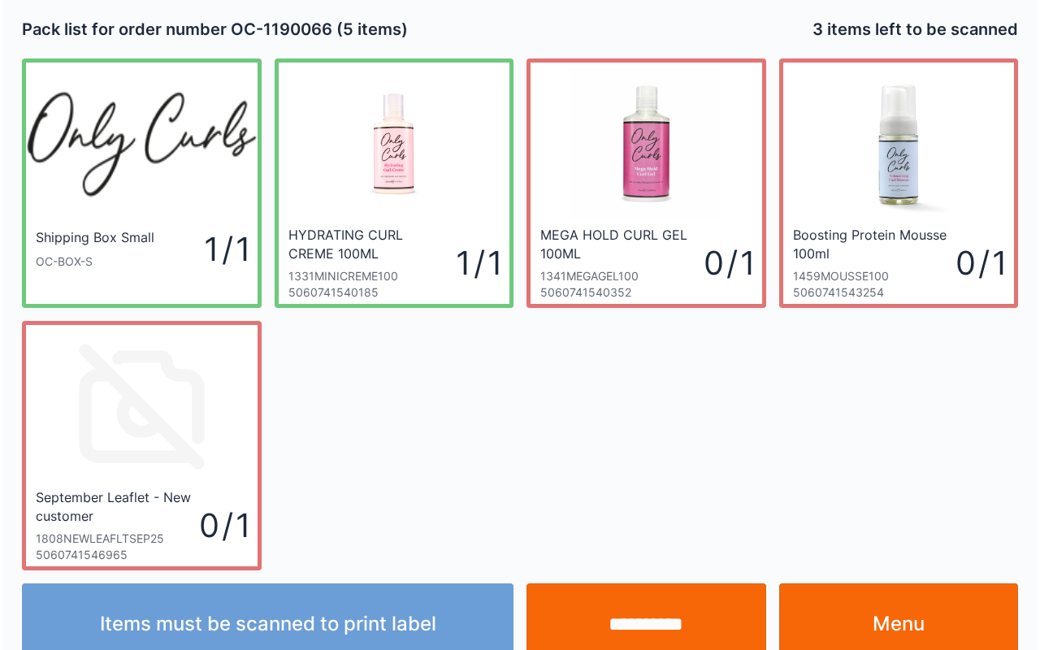
scroll to position [29, 0]
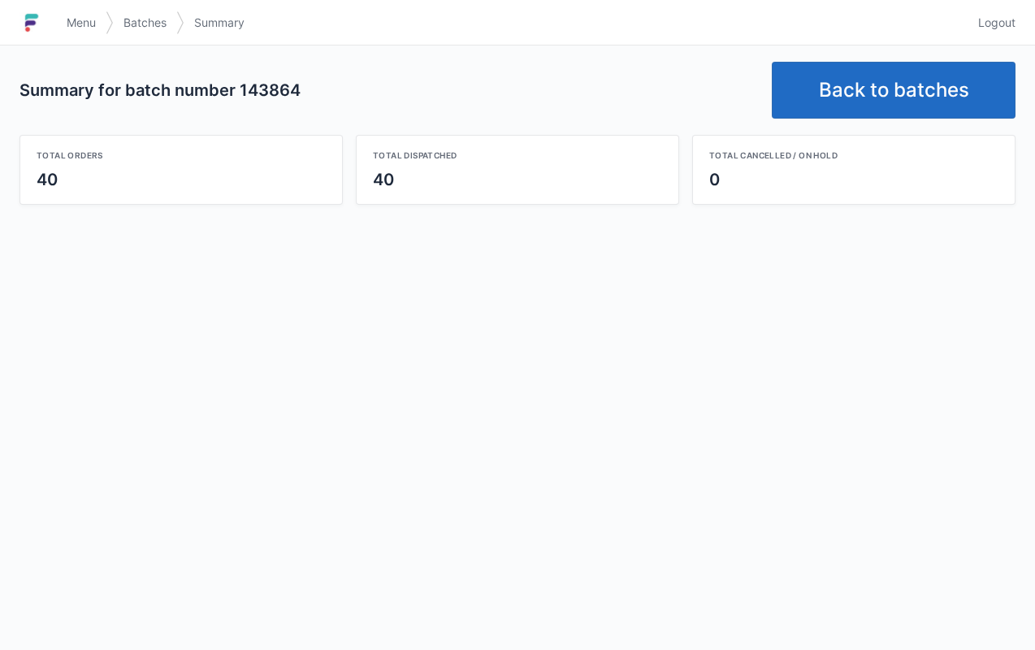
click at [848, 97] on link "Back to batches" at bounding box center [894, 90] width 244 height 57
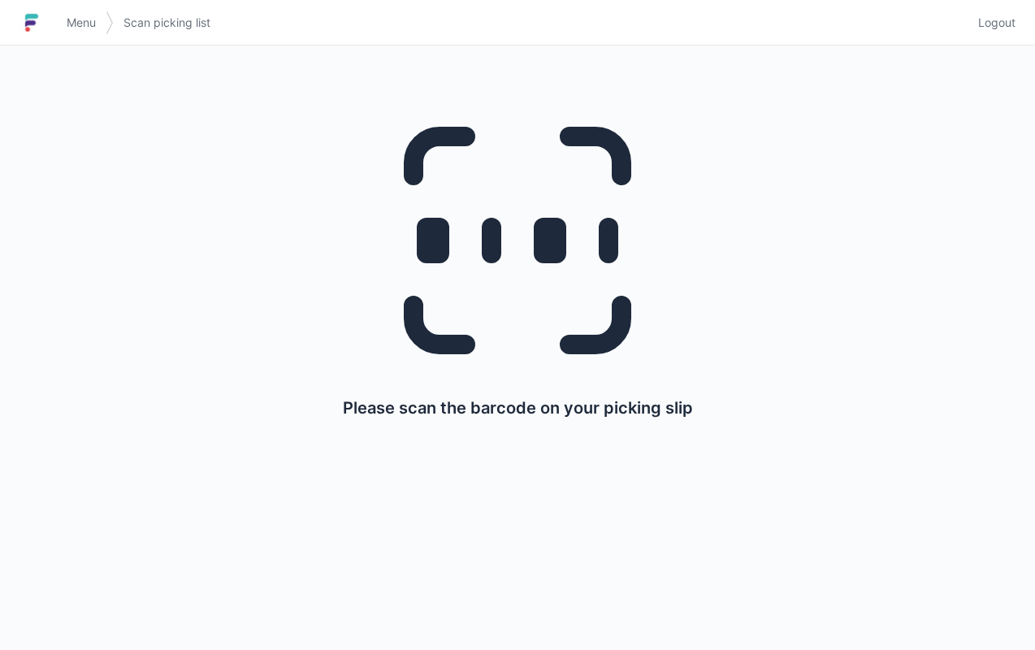
click at [80, 16] on span "Menu" at bounding box center [81, 23] width 29 height 16
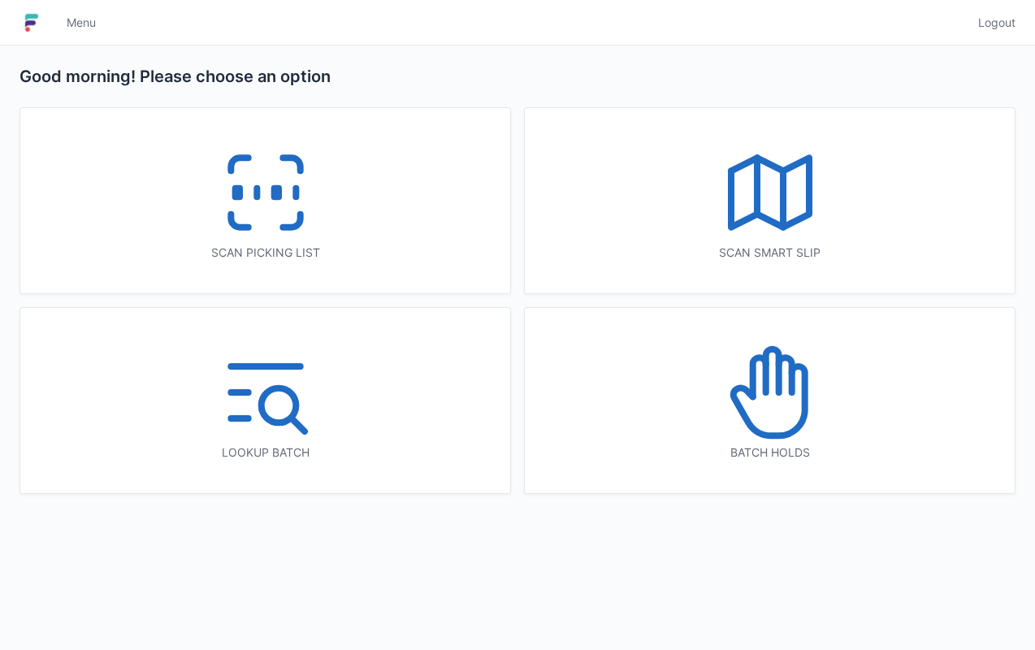
click at [285, 215] on icon at bounding box center [266, 193] width 104 height 104
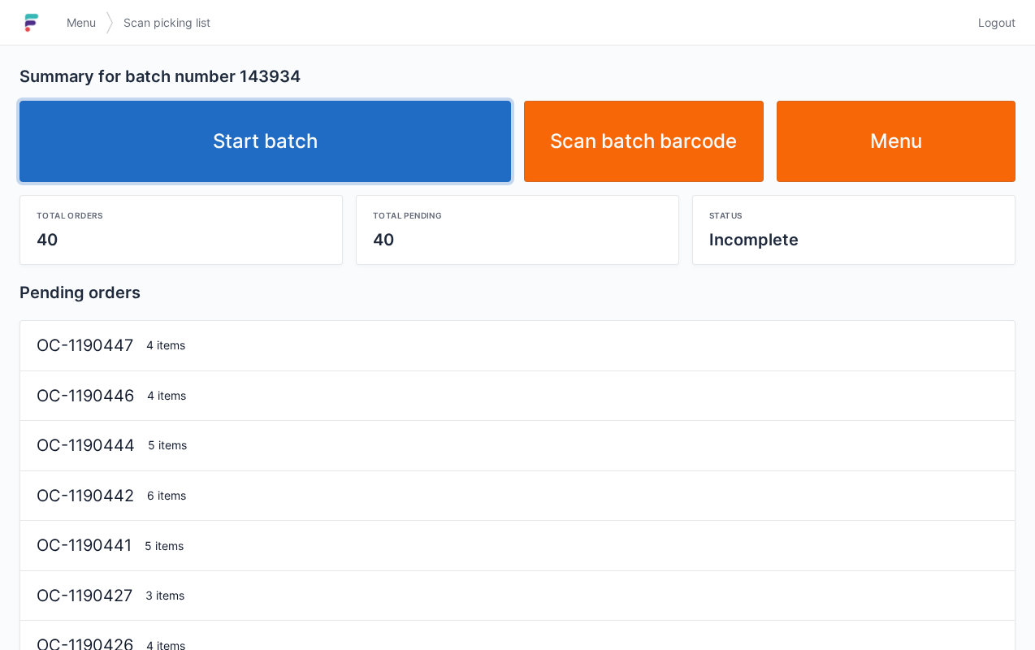
click at [302, 140] on link "Start batch" at bounding box center [266, 141] width 492 height 81
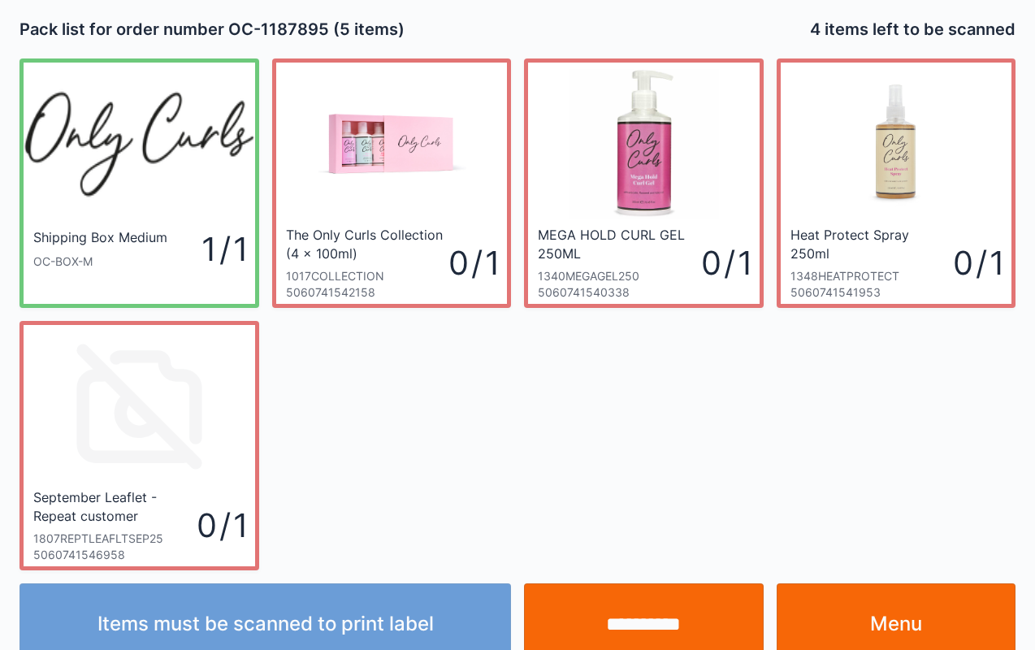
click at [644, 614] on input "**********" at bounding box center [644, 624] width 240 height 81
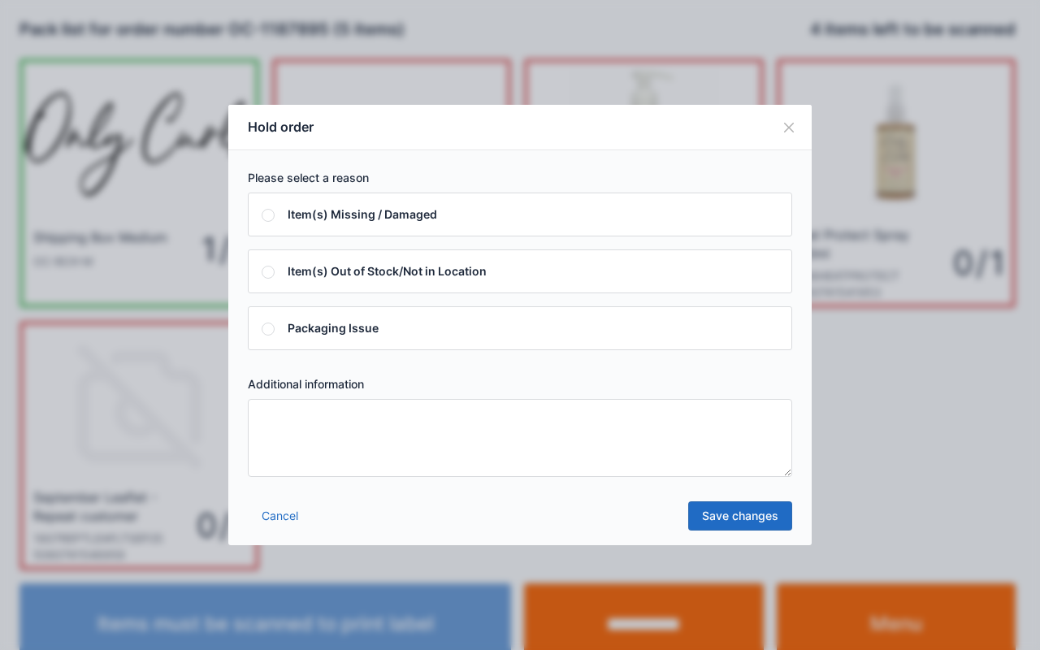
click at [795, 131] on button "Close" at bounding box center [789, 128] width 46 height 46
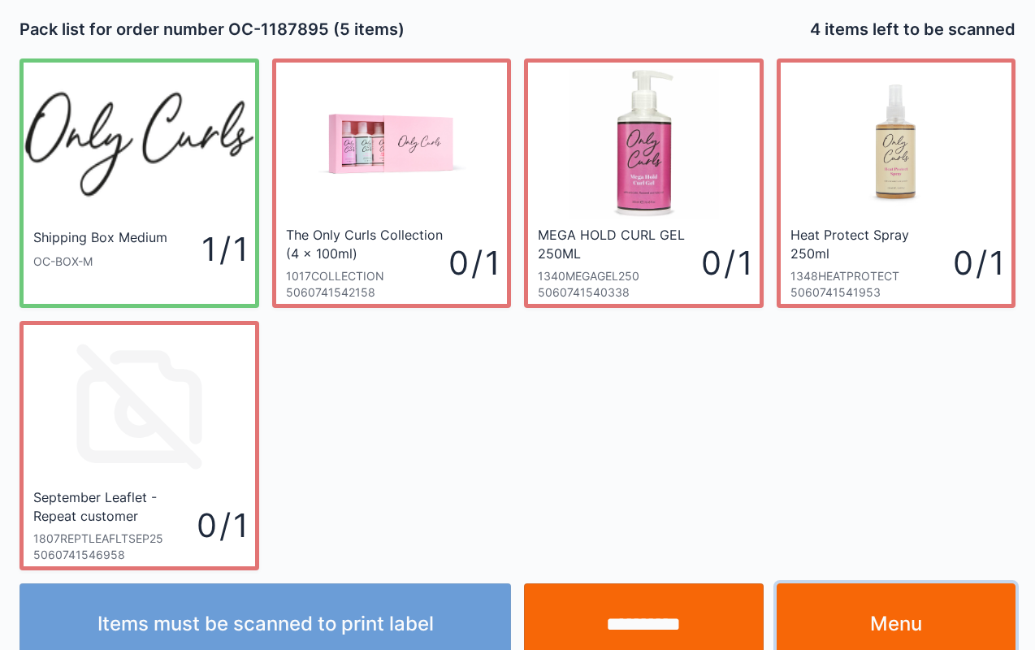
click at [876, 634] on link "Menu" at bounding box center [897, 624] width 240 height 81
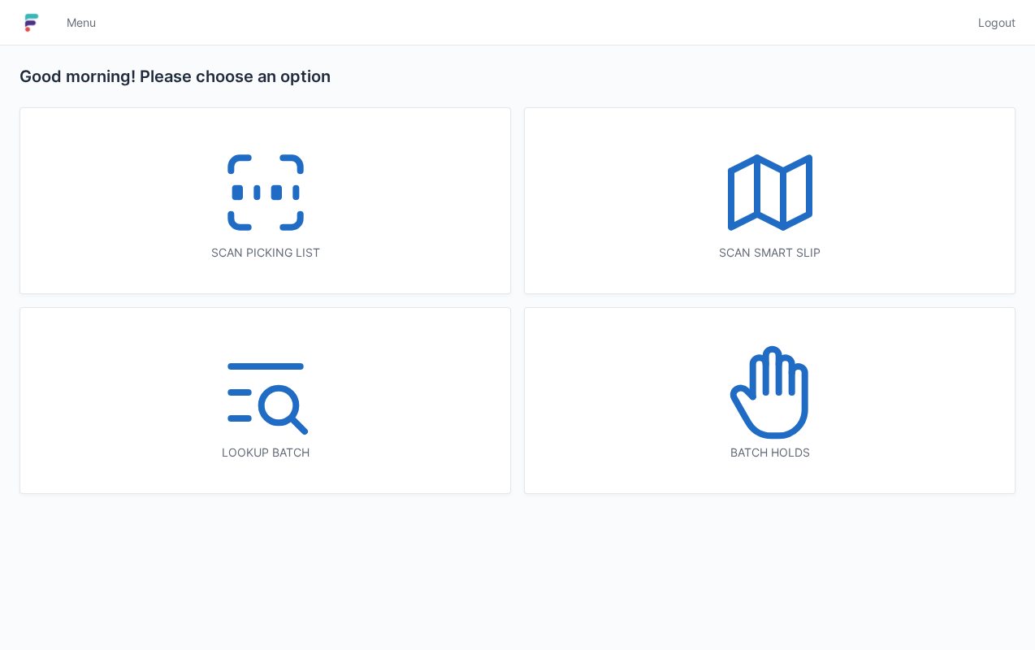
click at [739, 190] on icon at bounding box center [770, 193] width 104 height 104
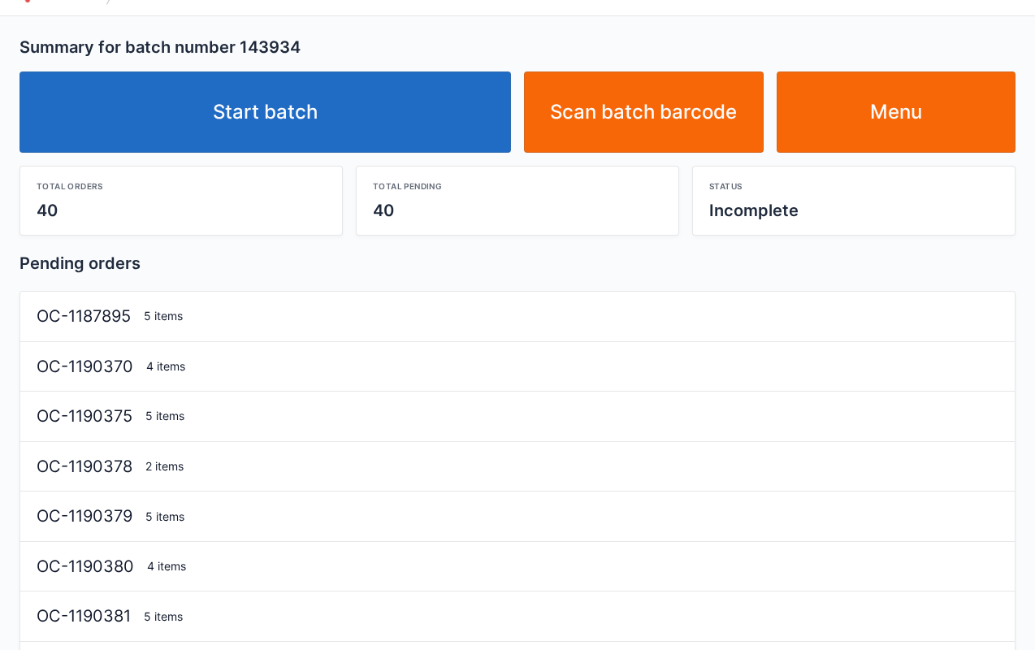
scroll to position [33, 0]
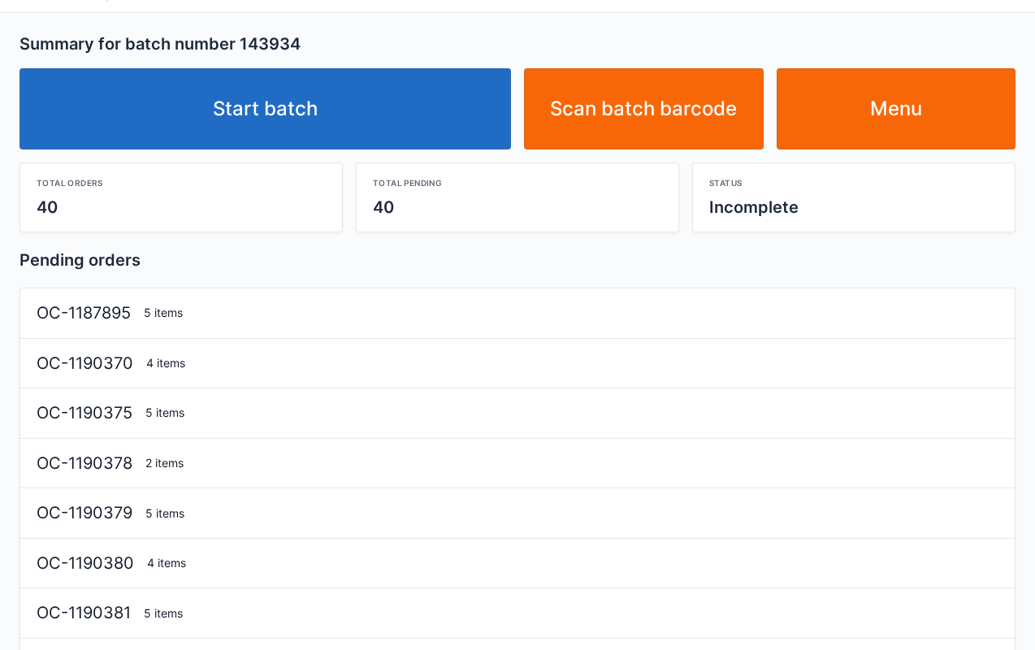
click at [341, 91] on link "Start batch" at bounding box center [266, 108] width 492 height 81
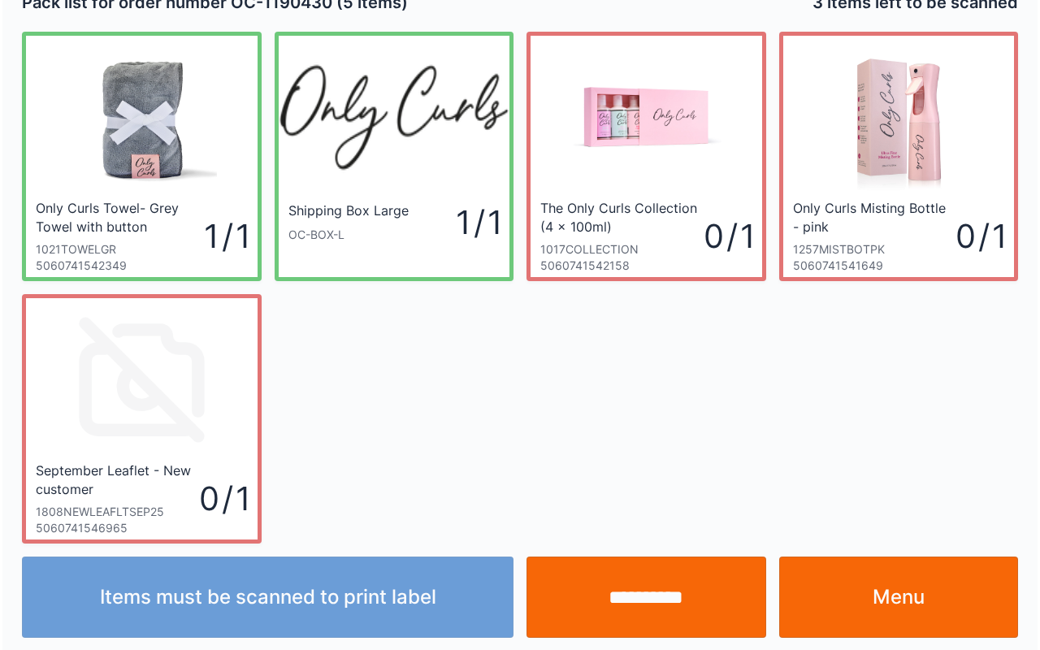
scroll to position [29, 0]
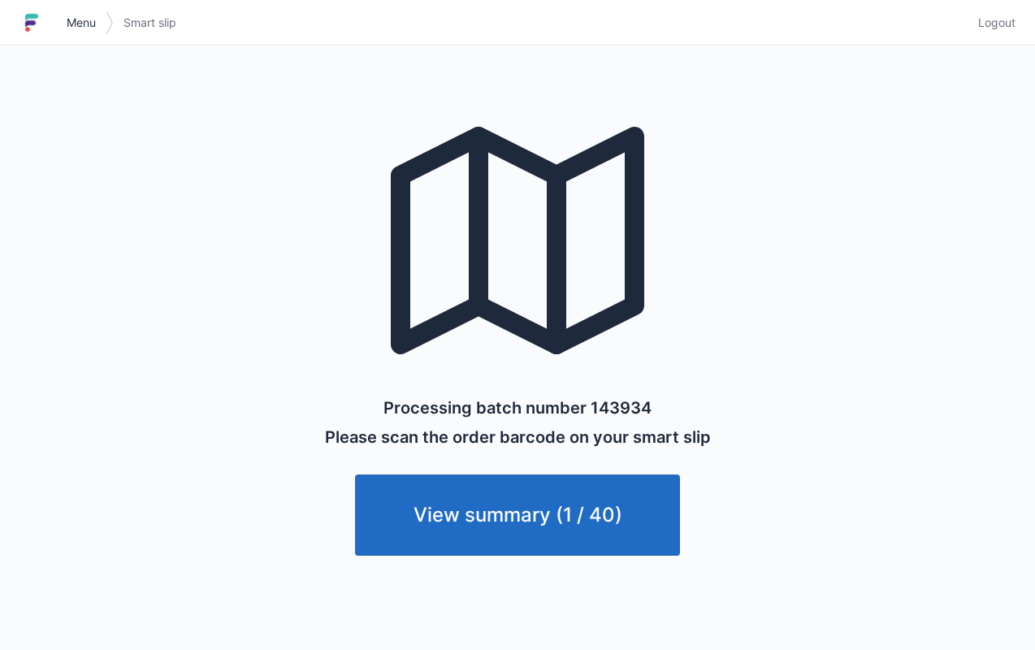
click at [84, 29] on span "Menu" at bounding box center [81, 23] width 29 height 16
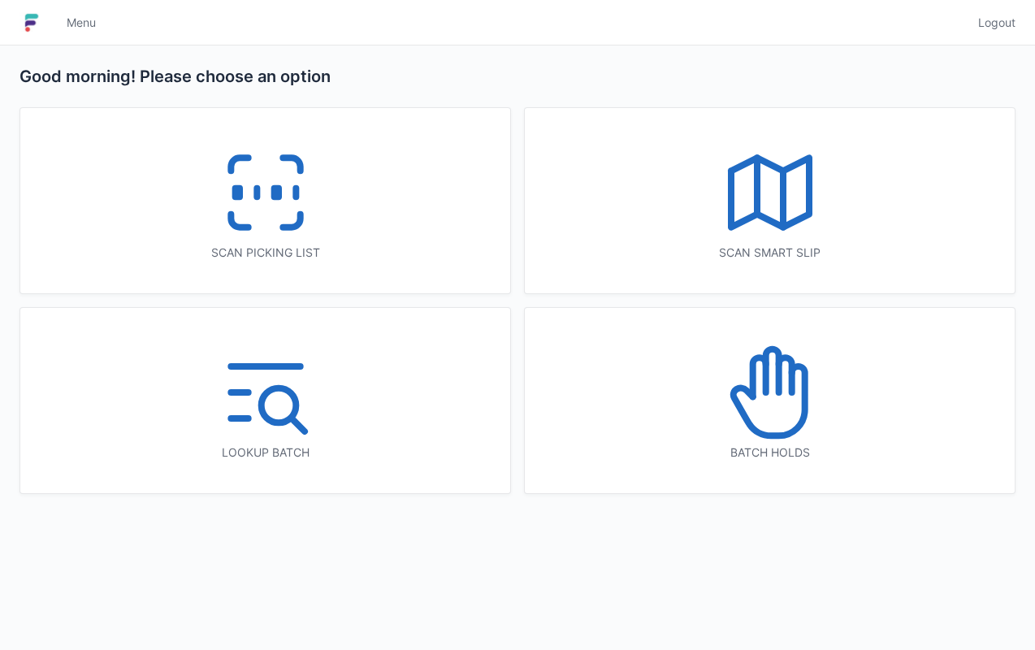
click at [280, 215] on icon at bounding box center [266, 193] width 104 height 104
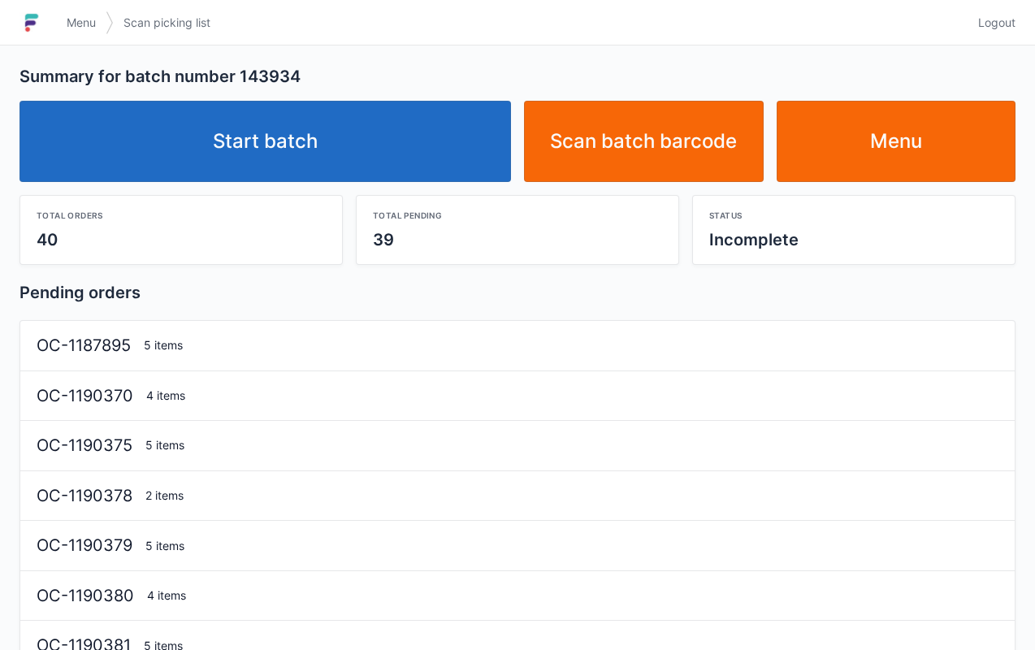
click at [307, 149] on link "Start batch" at bounding box center [266, 141] width 492 height 81
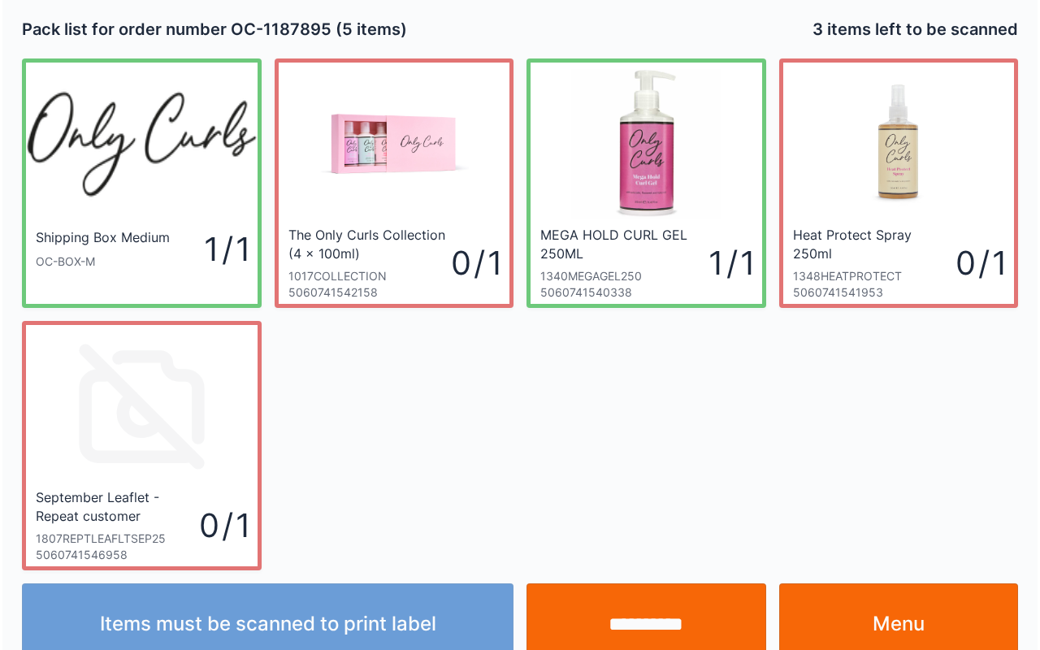
scroll to position [29, 0]
